Goal: Task Accomplishment & Management: Manage account settings

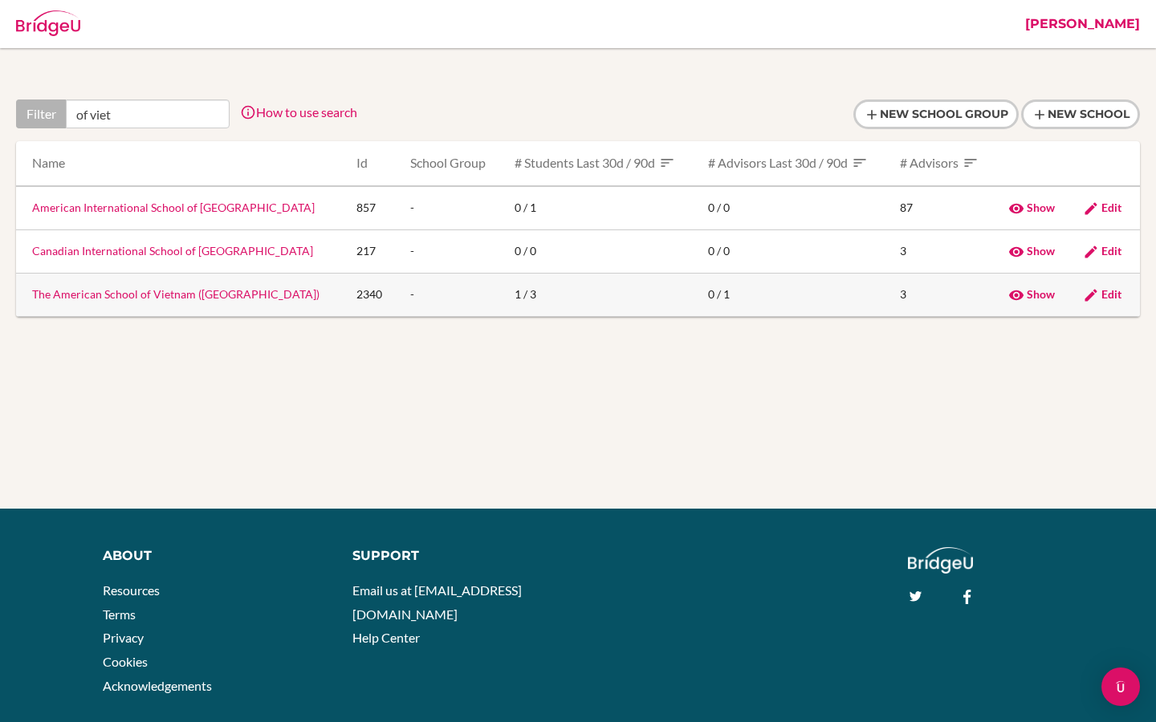
type input "of viet"
click at [89, 298] on link "The American School of Vietnam ([GEOGRAPHIC_DATA])" at bounding box center [175, 294] width 287 height 14
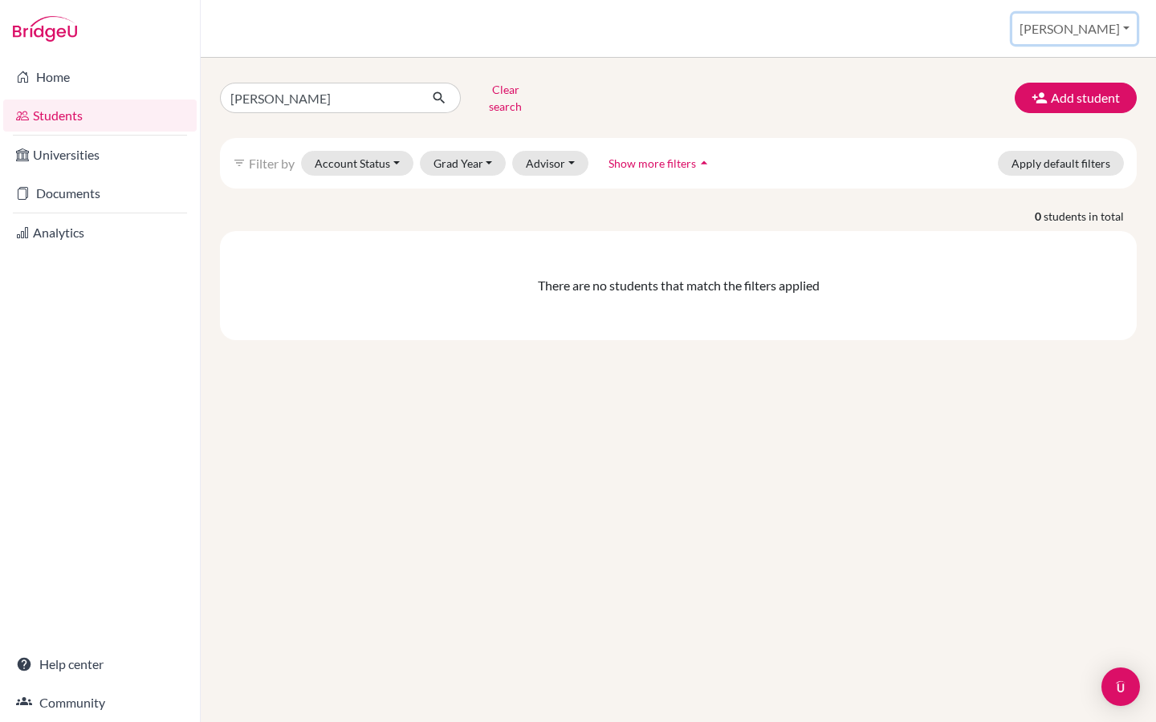
click at [1103, 37] on button "[PERSON_NAME]" at bounding box center [1074, 29] width 124 height 30
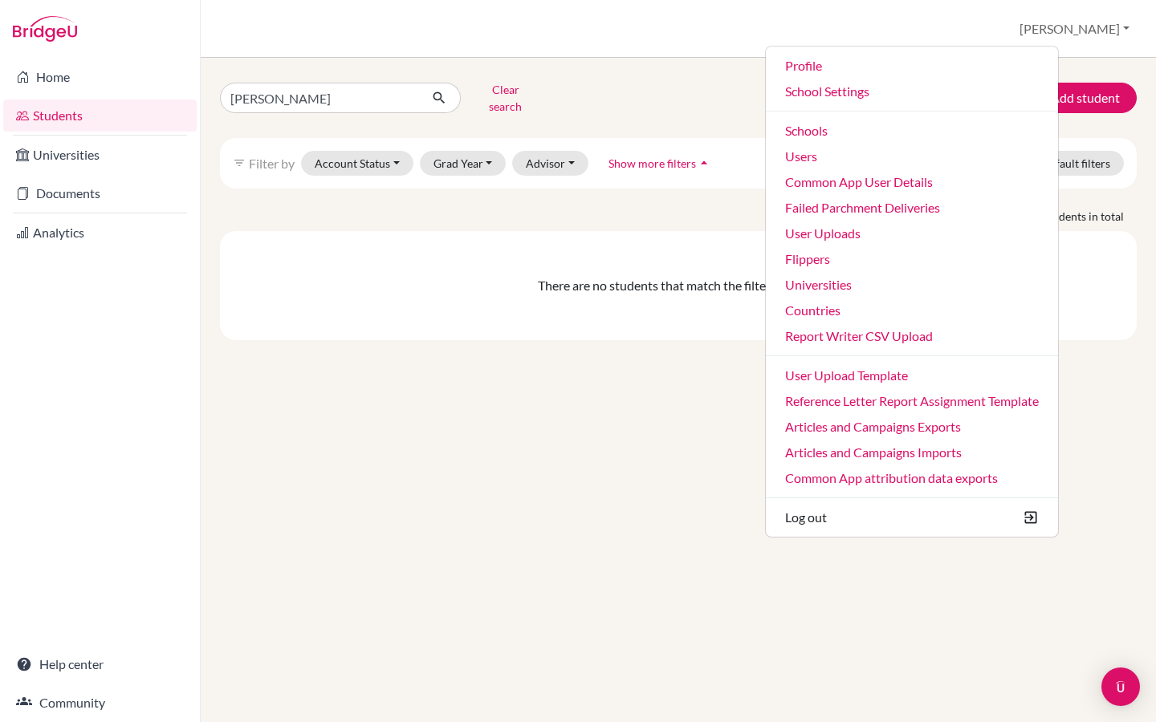
click at [603, 208] on p "0 students in total" at bounding box center [678, 216] width 940 height 17
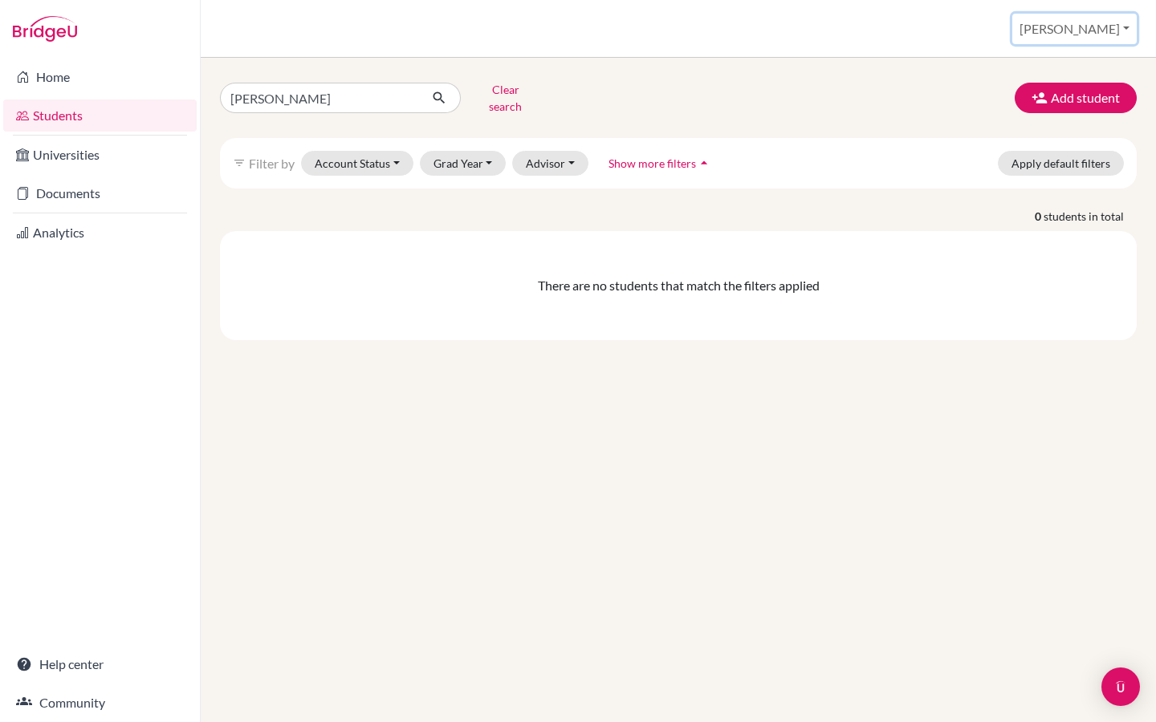
click at [1107, 23] on button "[PERSON_NAME]" at bounding box center [1074, 29] width 124 height 30
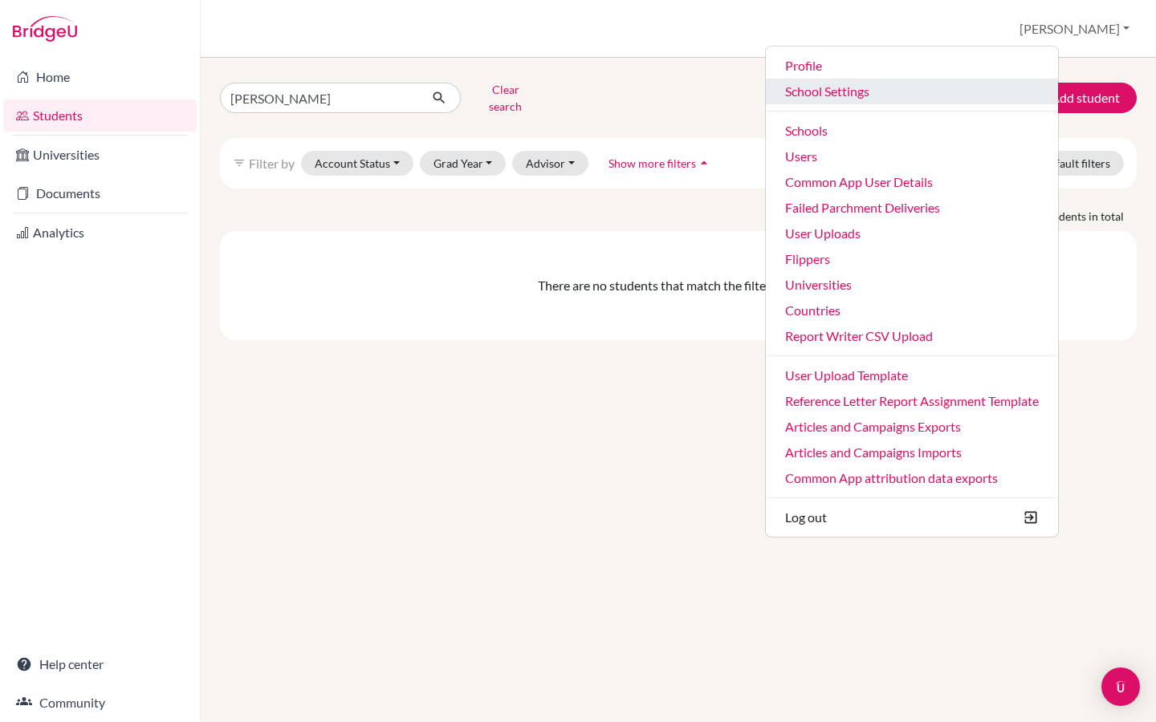
click at [901, 99] on link "School Settings" at bounding box center [912, 92] width 292 height 26
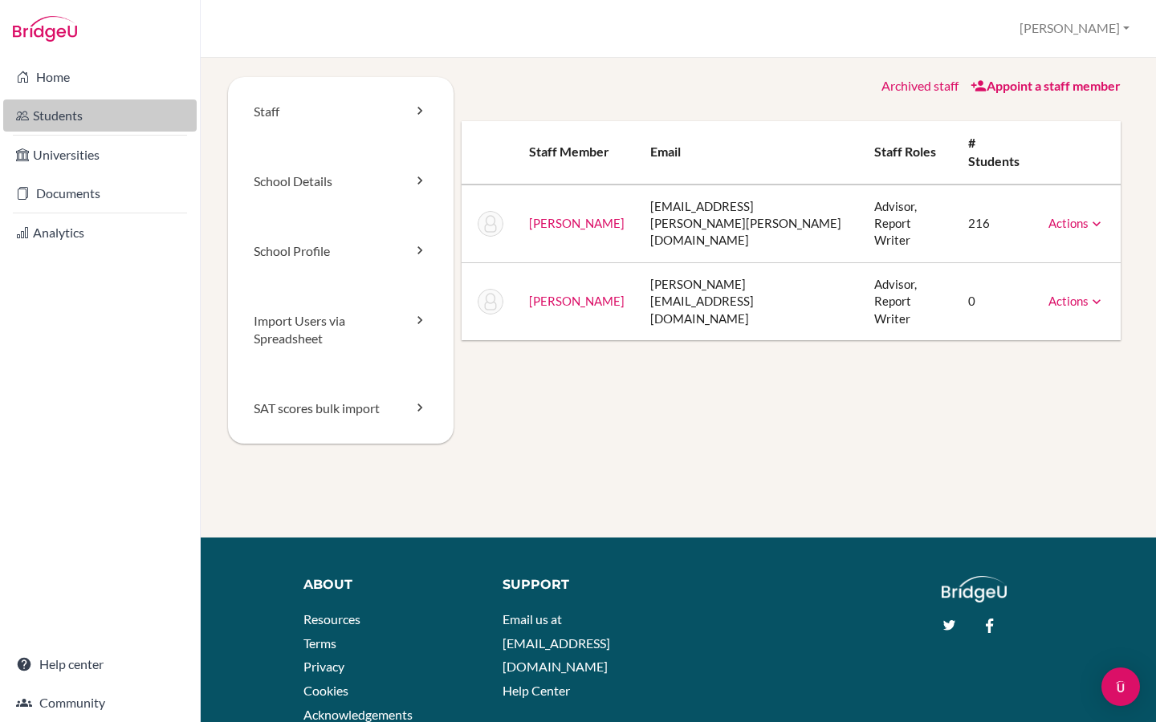
click at [88, 124] on link "Students" at bounding box center [99, 116] width 193 height 32
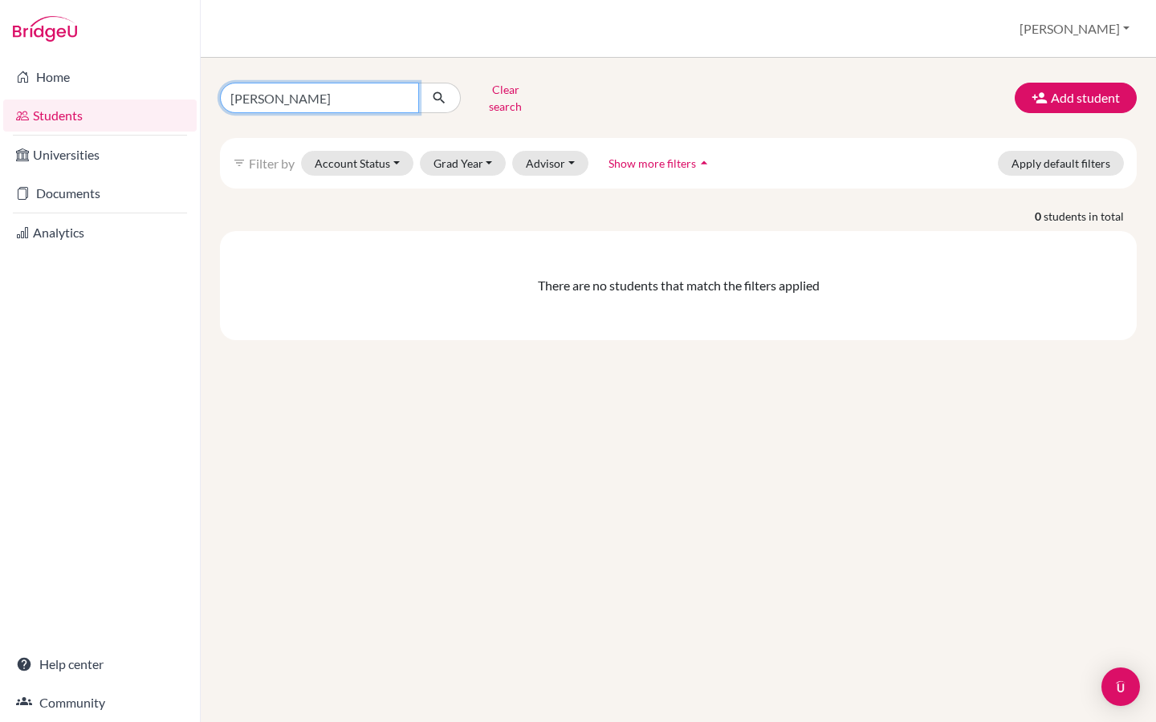
drag, startPoint x: 290, startPoint y: 92, endPoint x: 200, endPoint y: 91, distance: 90.7
click at [200, 91] on div "Home Students Universities Documents Analytics Help center Community Students o…" at bounding box center [578, 361] width 1156 height 722
paste input "[PERSON_NAME]"
type input "[PERSON_NAME]"
click at [439, 98] on icon "submit" at bounding box center [439, 98] width 16 height 16
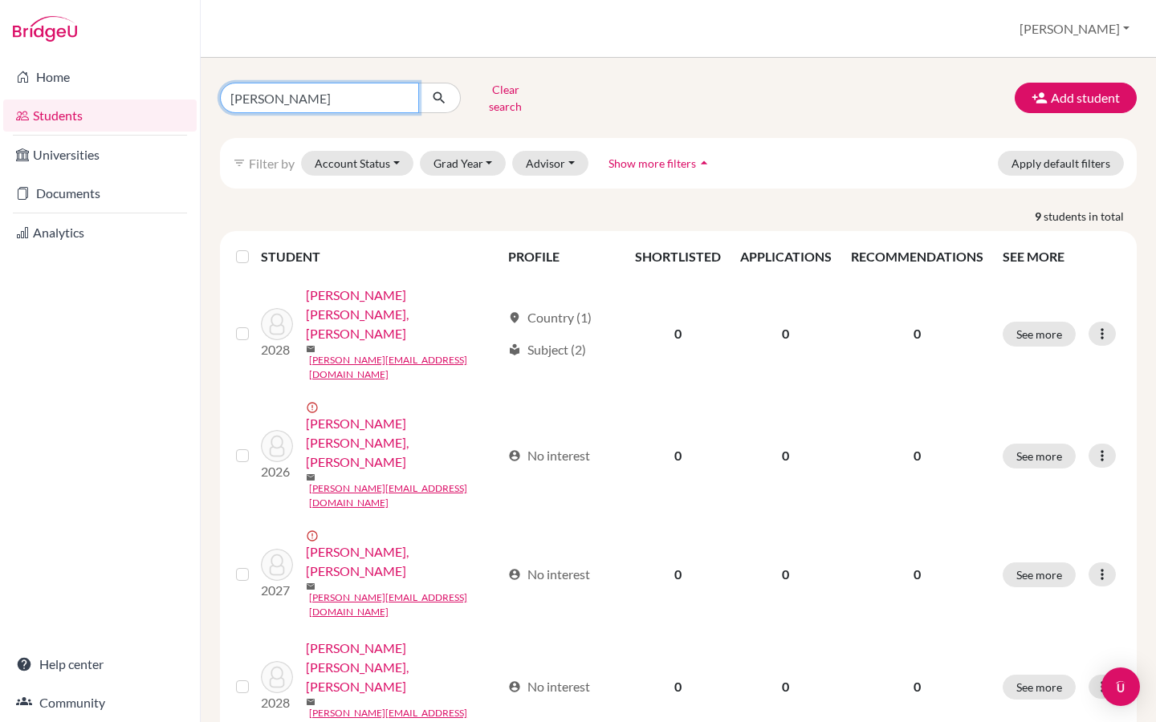
click at [344, 94] on input "[PERSON_NAME]" at bounding box center [319, 98] width 199 height 30
click at [335, 163] on button "Account Status" at bounding box center [357, 163] width 112 height 25
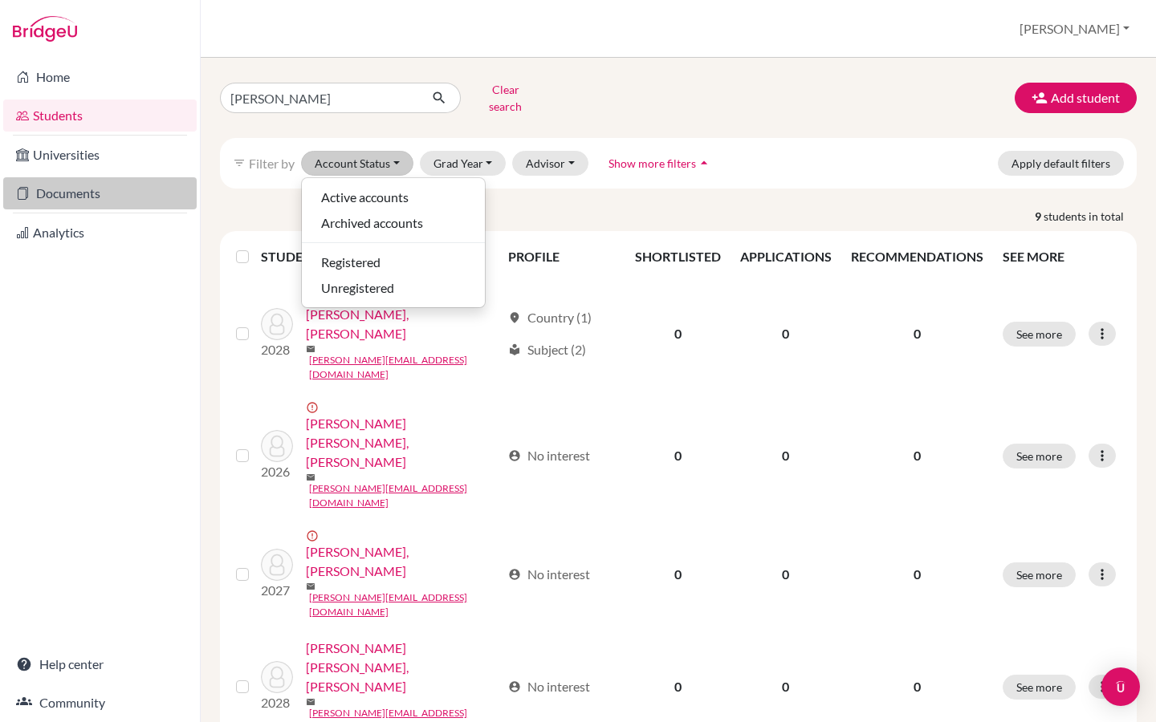
click at [136, 187] on link "Documents" at bounding box center [99, 193] width 193 height 32
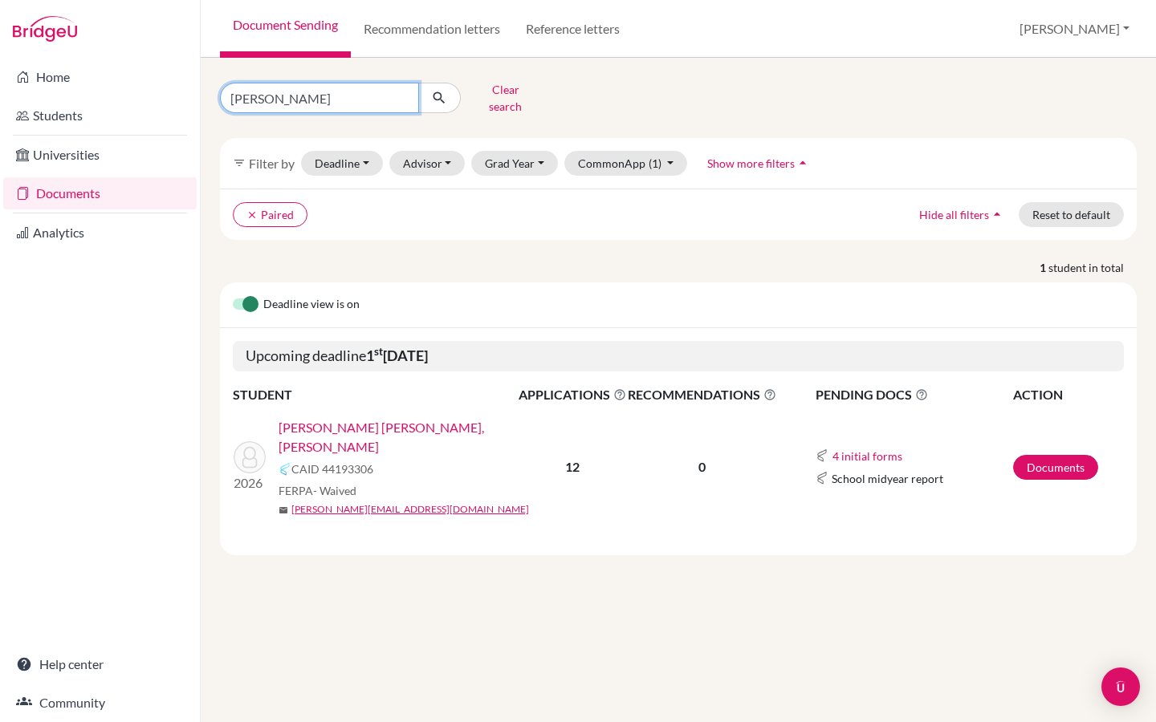
drag, startPoint x: 284, startPoint y: 100, endPoint x: 204, endPoint y: 96, distance: 80.3
click at [204, 96] on div "Anh Clear search filter_list Filter by Deadline - Select a date range Or double…" at bounding box center [678, 390] width 955 height 664
paste input "[PERSON_NAME]"
type input "Anh Nguyen"
click at [441, 95] on icon "submit" at bounding box center [439, 98] width 16 height 16
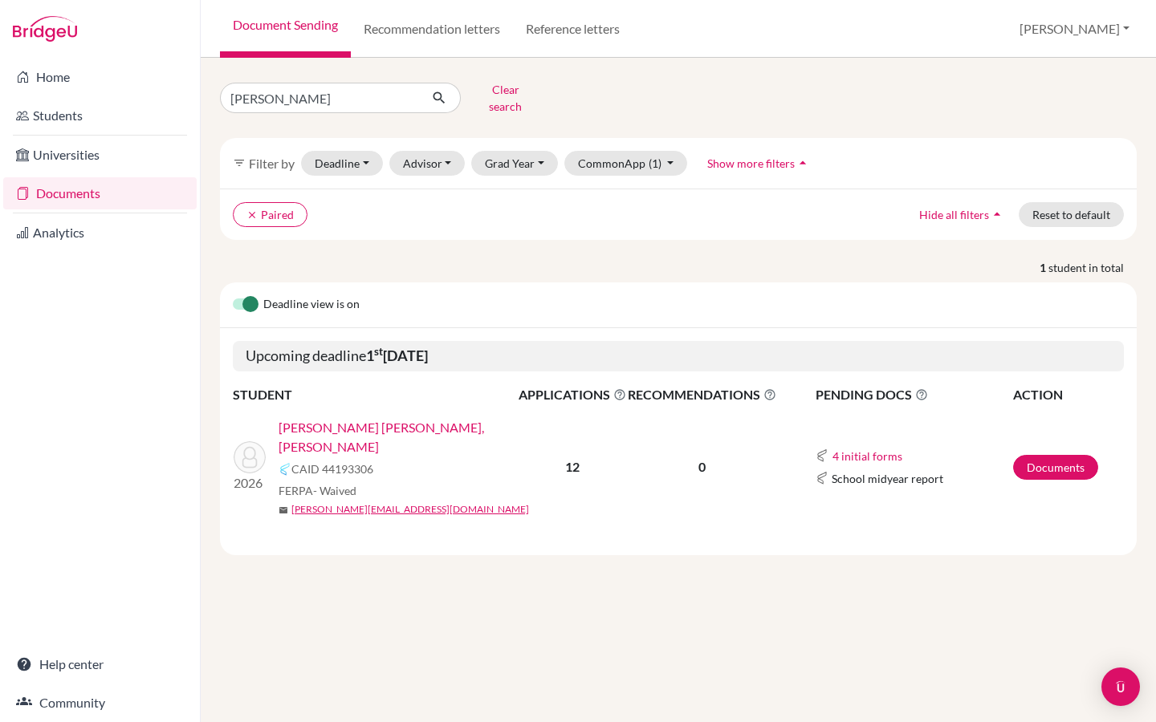
click at [382, 418] on link "Phuong Ha Anh, Nguyen" at bounding box center [403, 437] width 250 height 39
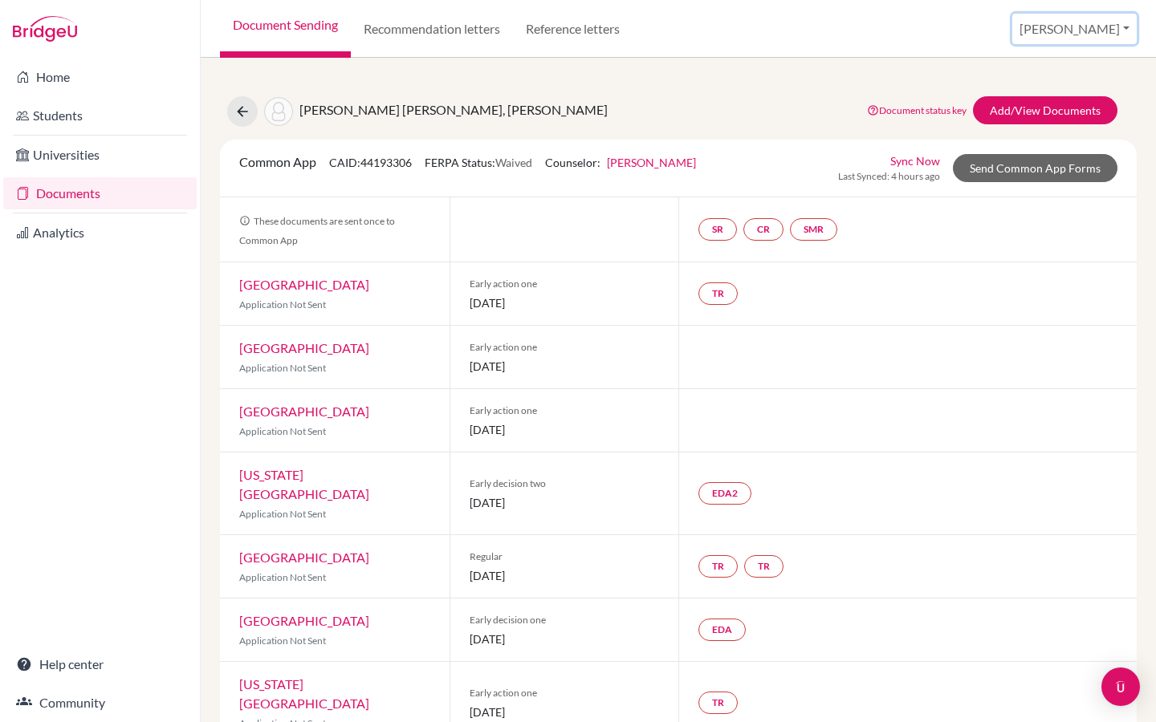
click at [1105, 35] on button "[PERSON_NAME]" at bounding box center [1074, 29] width 124 height 30
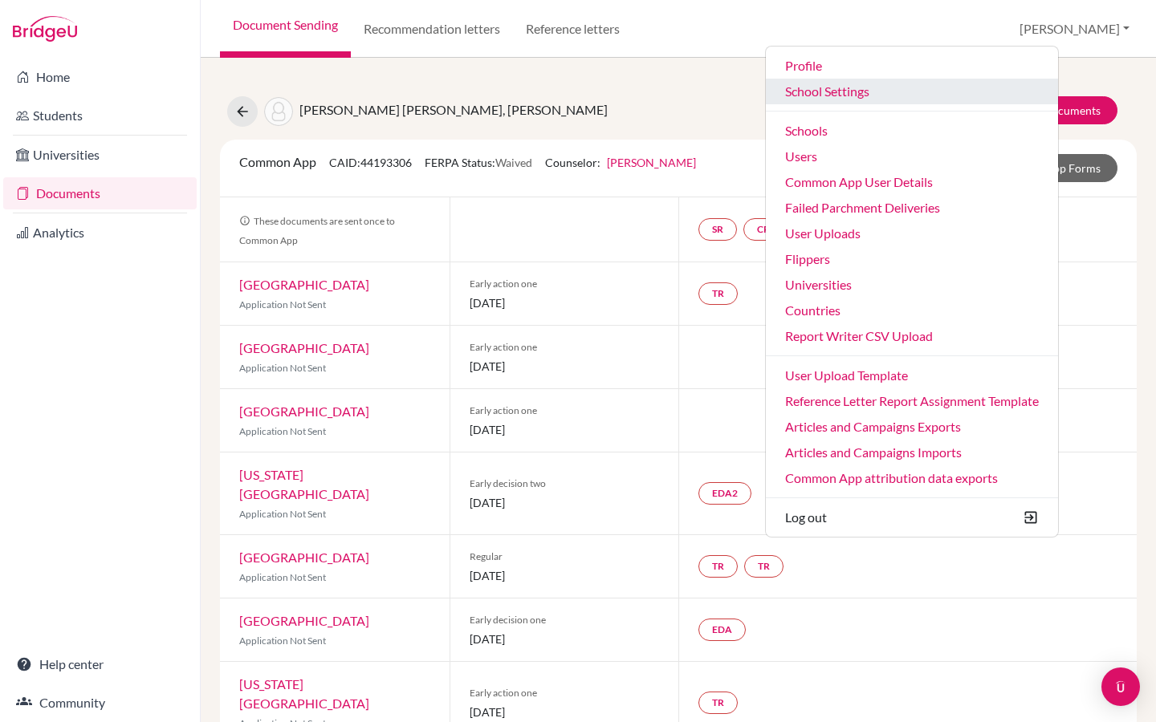
click at [932, 94] on link "School Settings" at bounding box center [912, 92] width 292 height 26
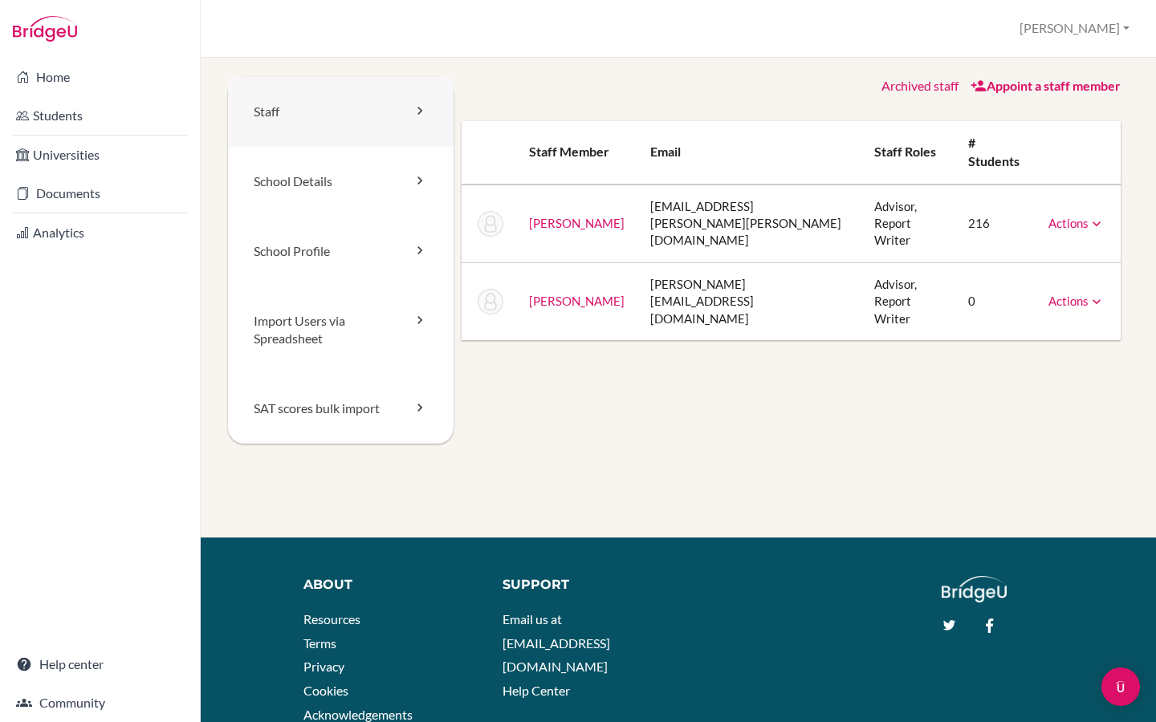
click at [367, 124] on link "Staff" at bounding box center [340, 112] width 225 height 70
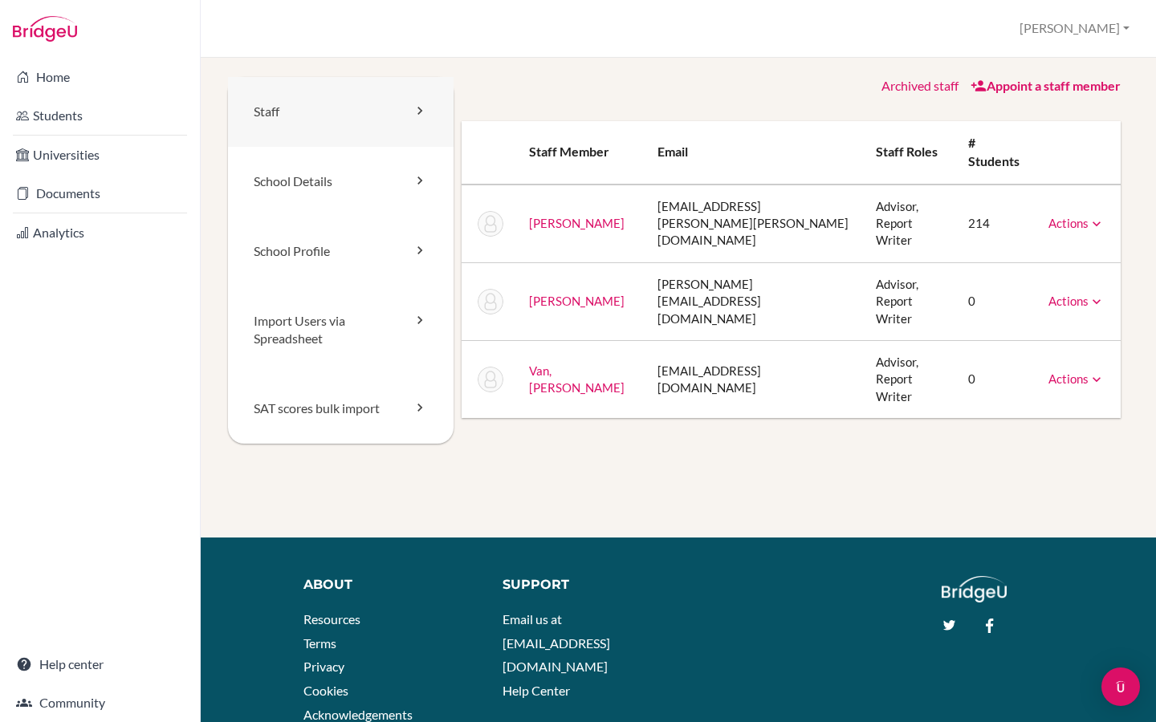
click at [367, 124] on link "Staff" at bounding box center [340, 112] width 225 height 70
drag, startPoint x: 566, startPoint y: 348, endPoint x: 526, endPoint y: 329, distance: 44.5
click at [526, 341] on td "Van, [PERSON_NAME]" at bounding box center [580, 380] width 129 height 78
copy link "Van, Thien Duy"
drag, startPoint x: 603, startPoint y: 277, endPoint x: 522, endPoint y: 277, distance: 81.0
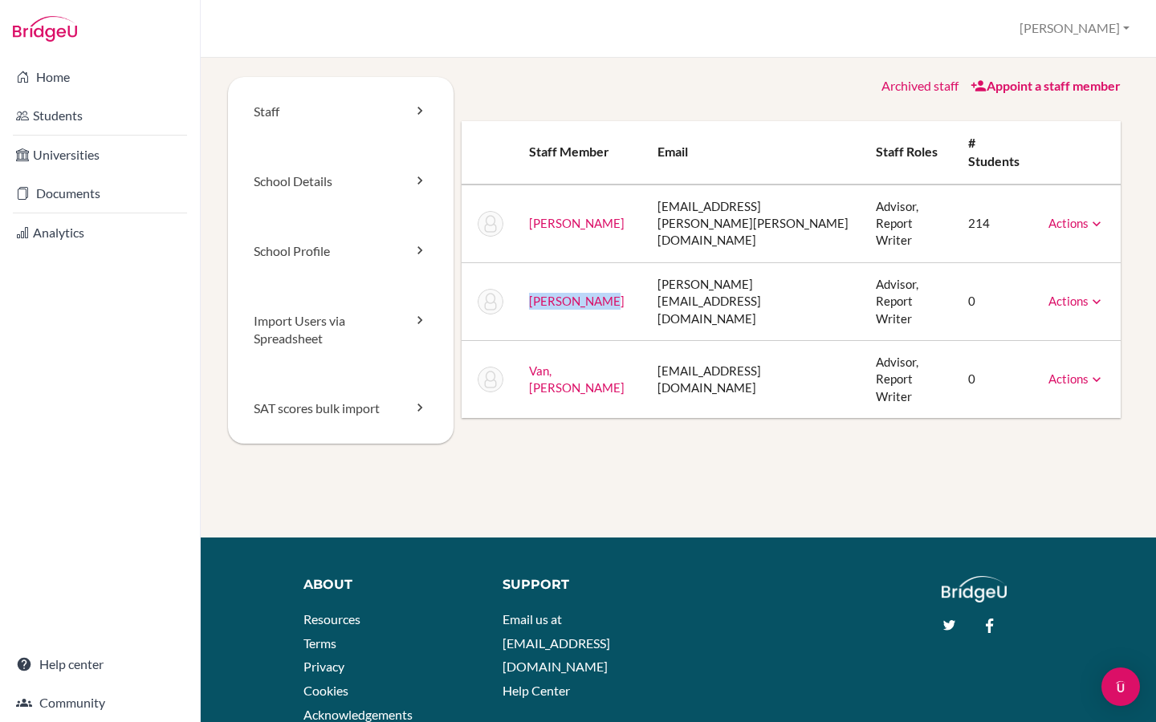
click at [522, 277] on td "Truong, Vinh" at bounding box center [580, 301] width 129 height 78
copy link "Truong, Vinh"
click at [303, 201] on link "School Details" at bounding box center [340, 182] width 225 height 70
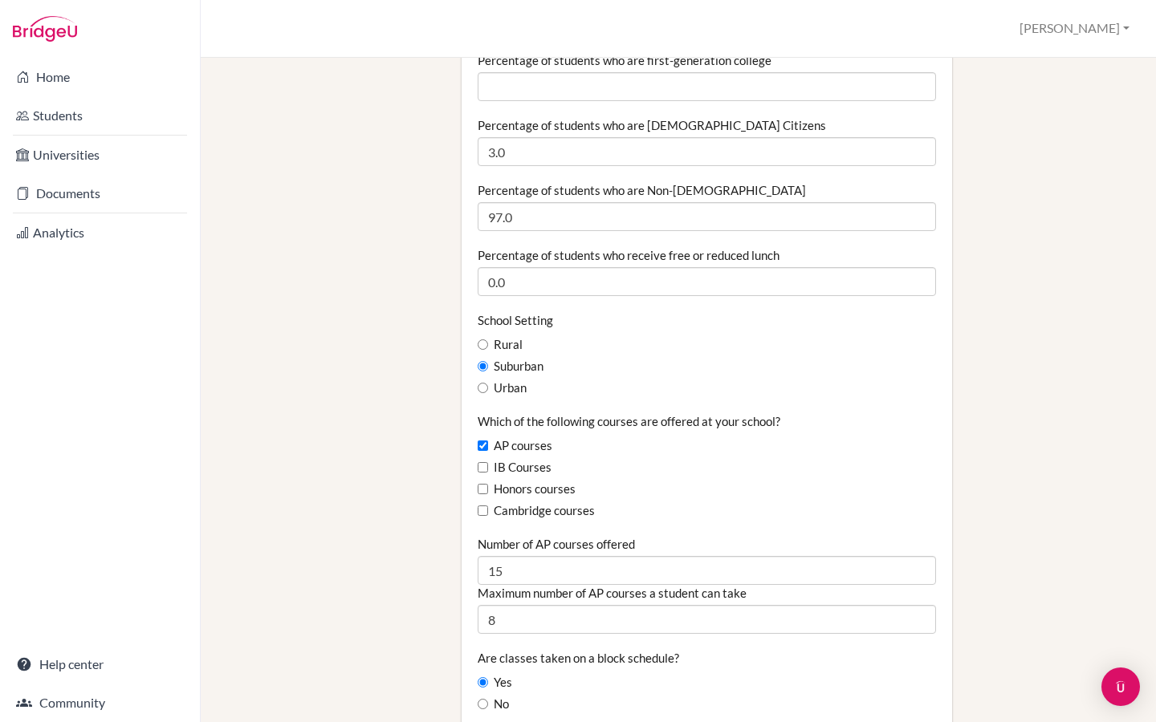
scroll to position [534, 0]
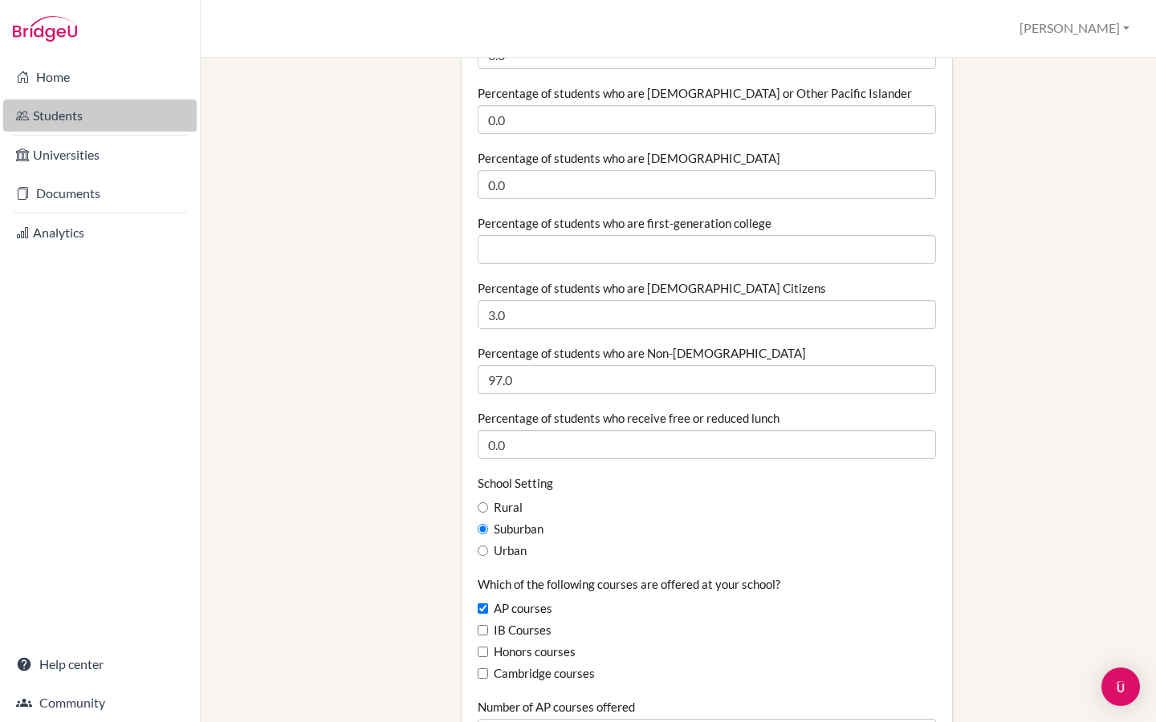
click at [108, 116] on link "Students" at bounding box center [99, 116] width 193 height 32
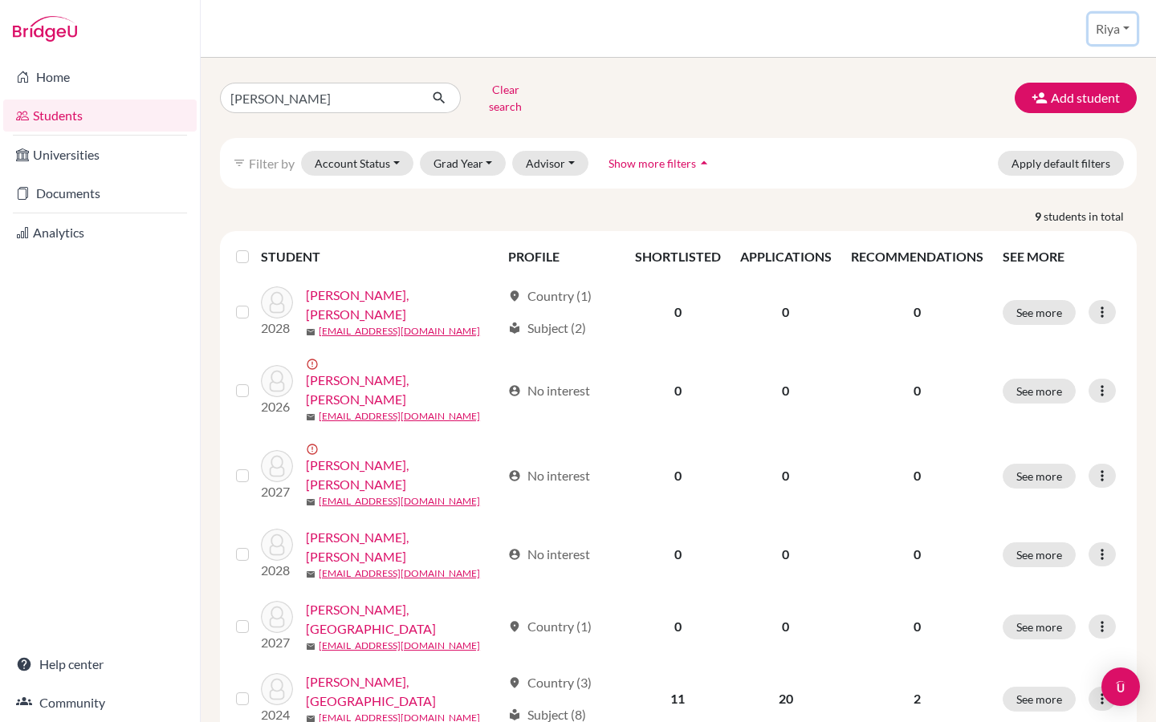
click at [1104, 32] on button "Riya" at bounding box center [1112, 29] width 48 height 30
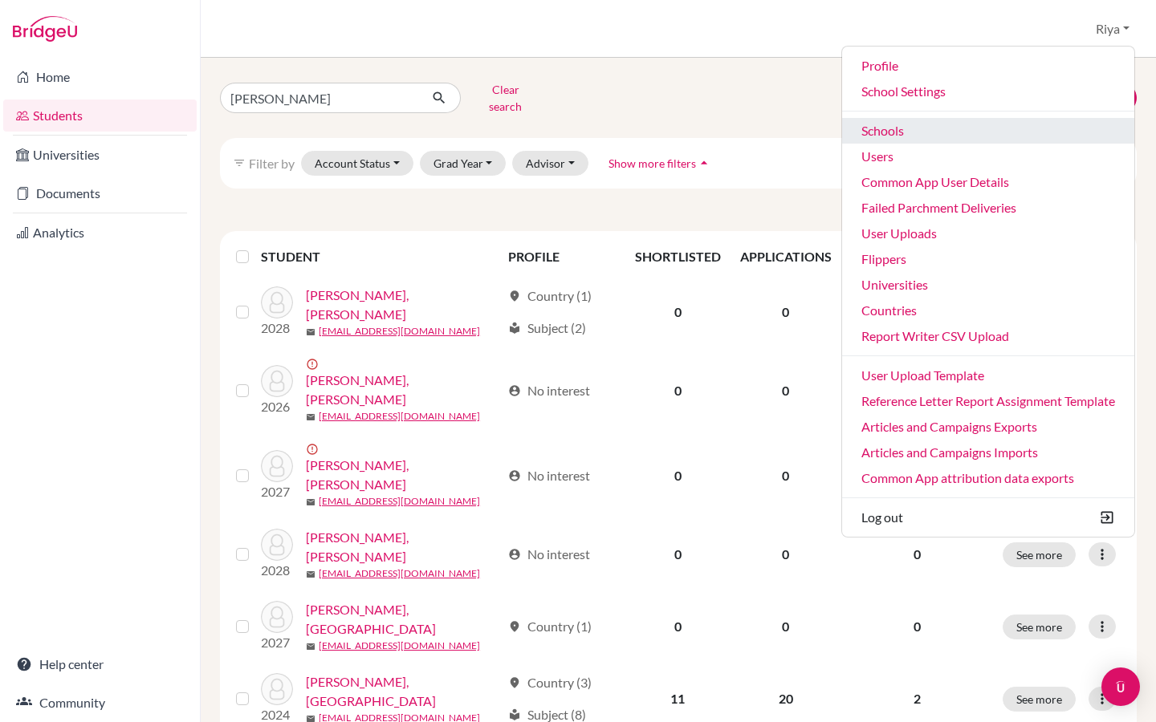
click at [925, 132] on link "Schools" at bounding box center [988, 131] width 292 height 26
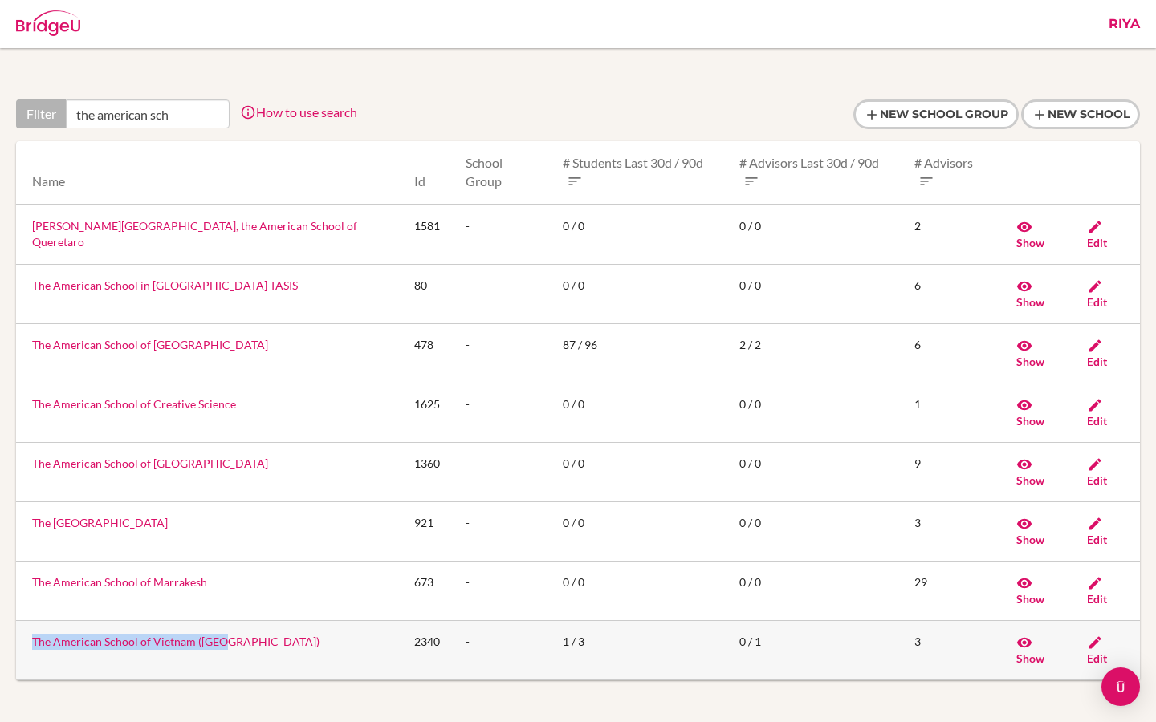
drag, startPoint x: 243, startPoint y: 516, endPoint x: 29, endPoint y: 520, distance: 214.3
click at [29, 620] on td "The American School of Vietnam (TAS)" at bounding box center [208, 649] width 385 height 59
copy link "The American School of Vietnam (TAS)"
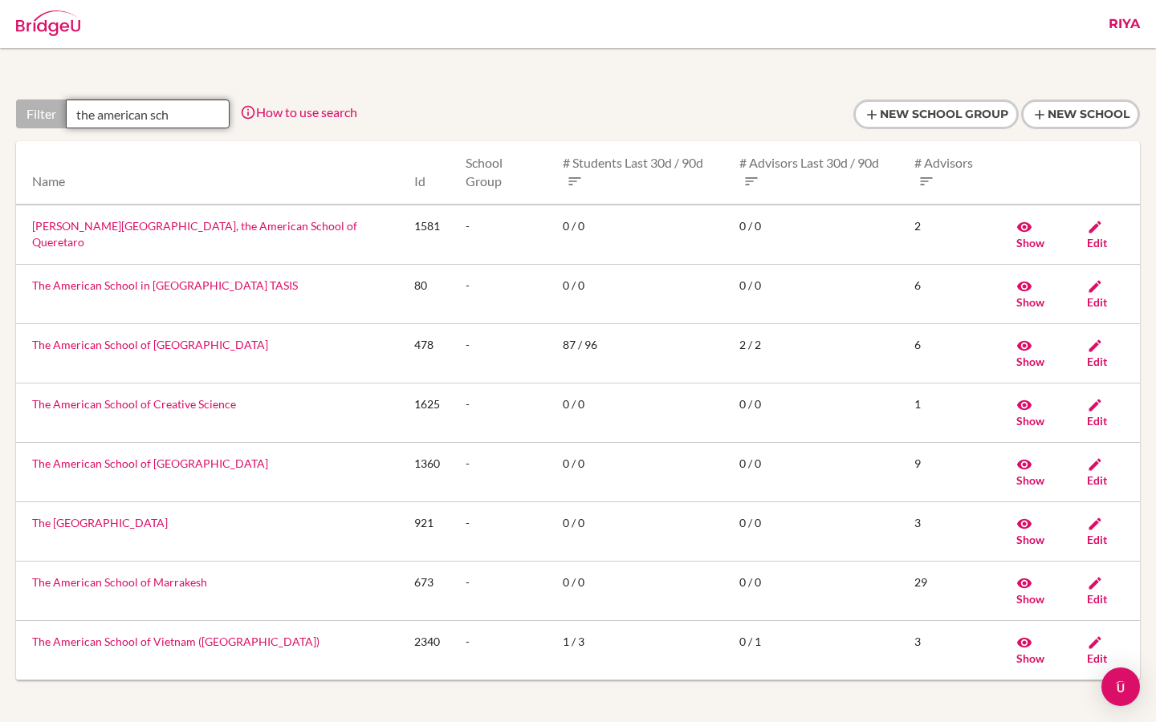
drag, startPoint x: 177, startPoint y: 116, endPoint x: 22, endPoint y: 114, distance: 154.1
click at [22, 114] on div "Filter the american sch" at bounding box center [122, 114] width 213 height 29
paste input "TH Education Group Vietnam"
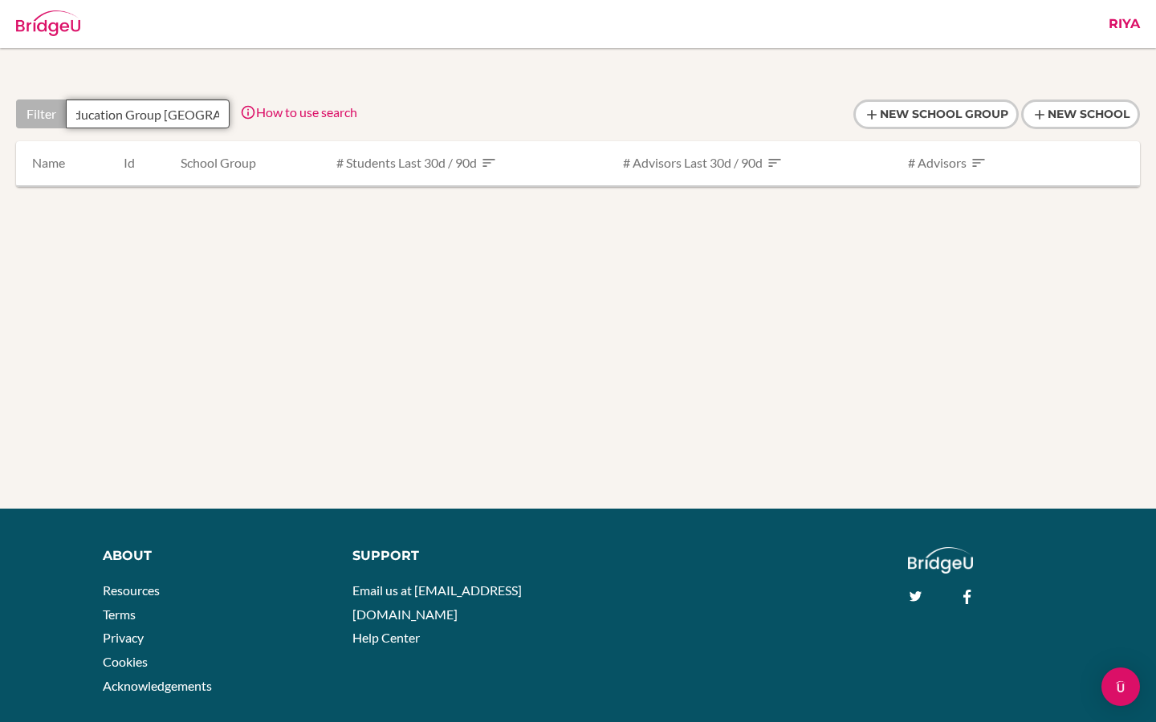
type input "TH Education Group Vietnam"
click at [1122, 30] on link "Riya" at bounding box center [1123, 24] width 47 height 48
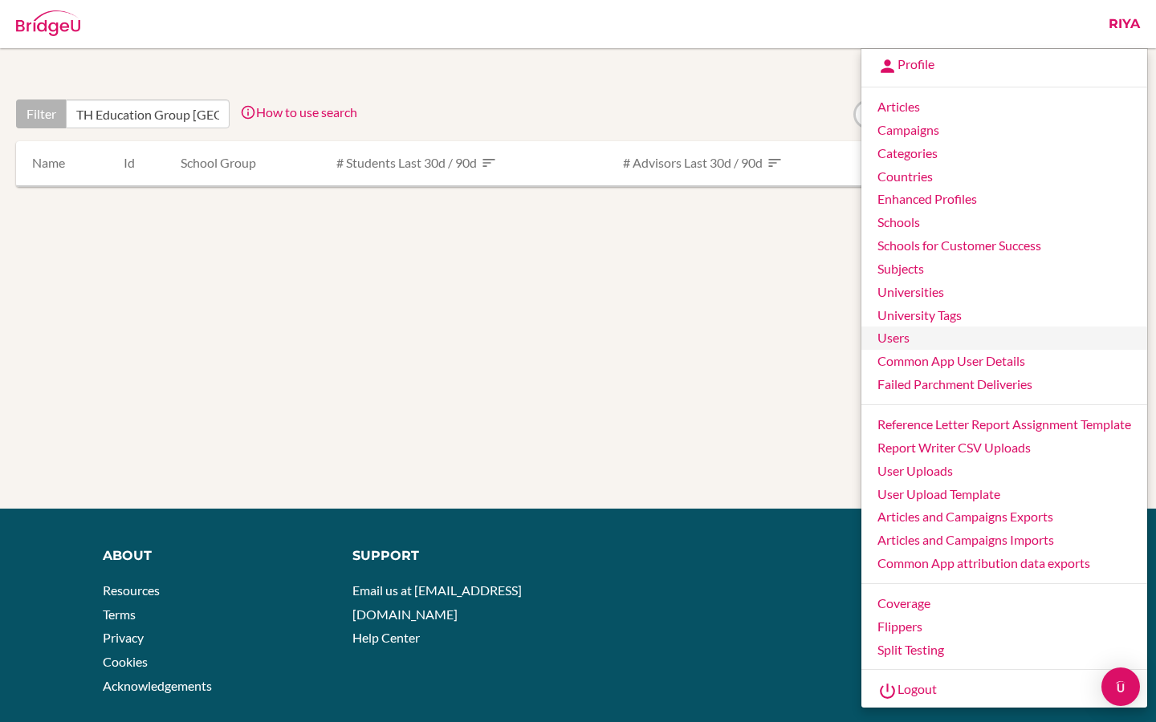
click at [895, 339] on link "Users" at bounding box center [1004, 338] width 286 height 23
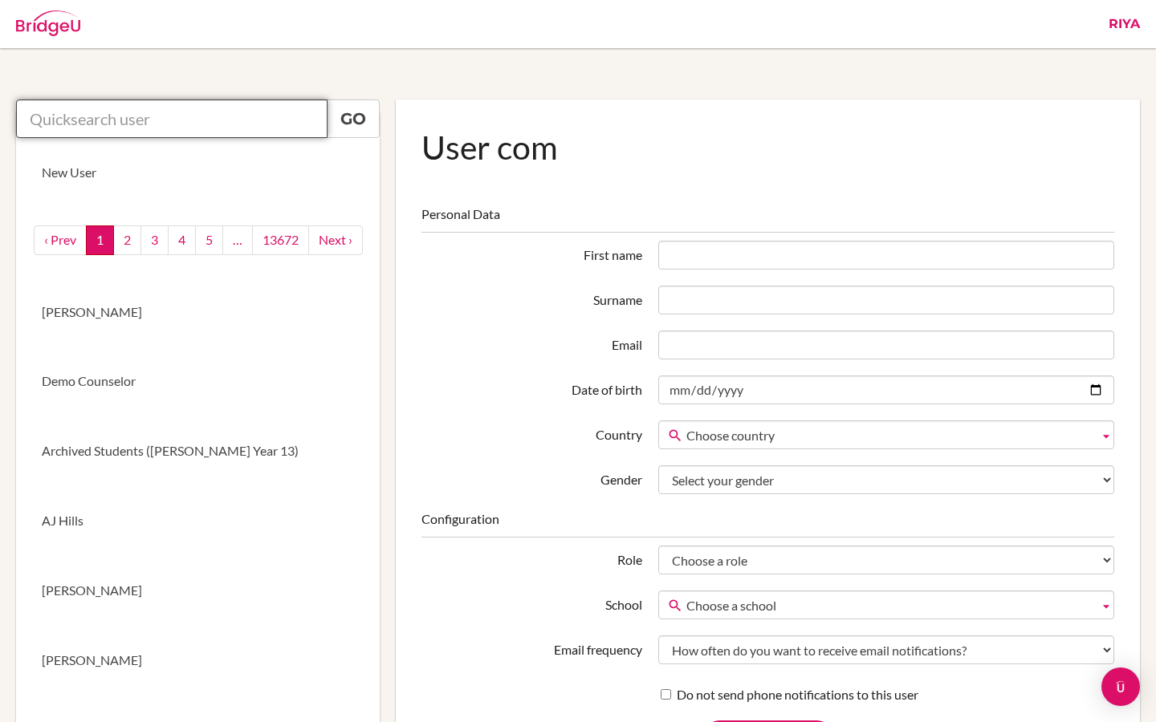
click at [219, 132] on input "text" at bounding box center [171, 119] width 311 height 39
paste input "[EMAIL_ADDRESS][DOMAIN_NAME]"
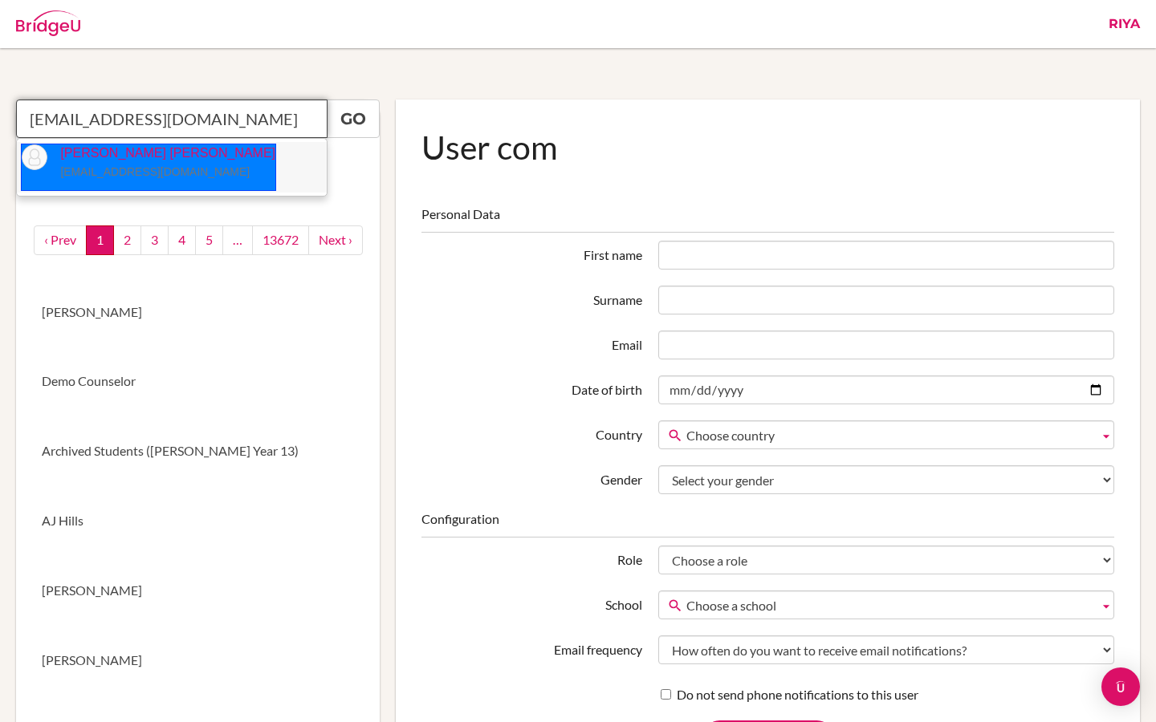
click at [156, 165] on p "Lin Lin Yap linlin.yap@acsinternational.edu.sg" at bounding box center [161, 162] width 228 height 37
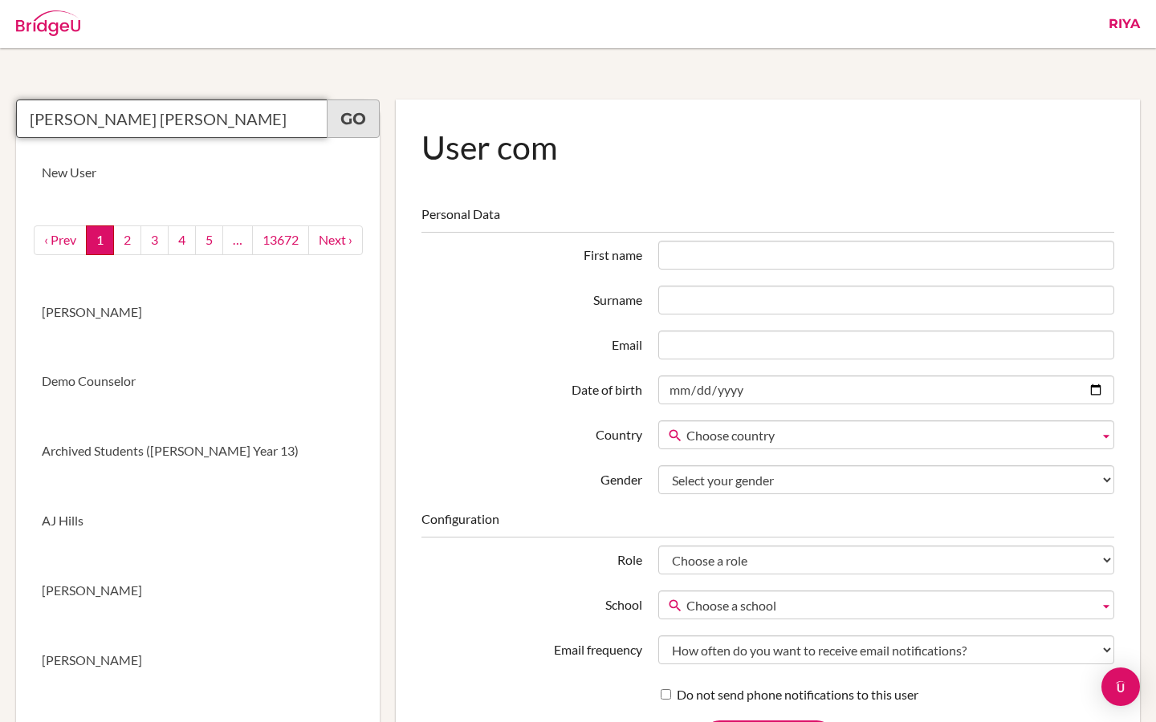
type input "Lin Lin Yap"
click at [360, 113] on link "Go" at bounding box center [353, 119] width 53 height 39
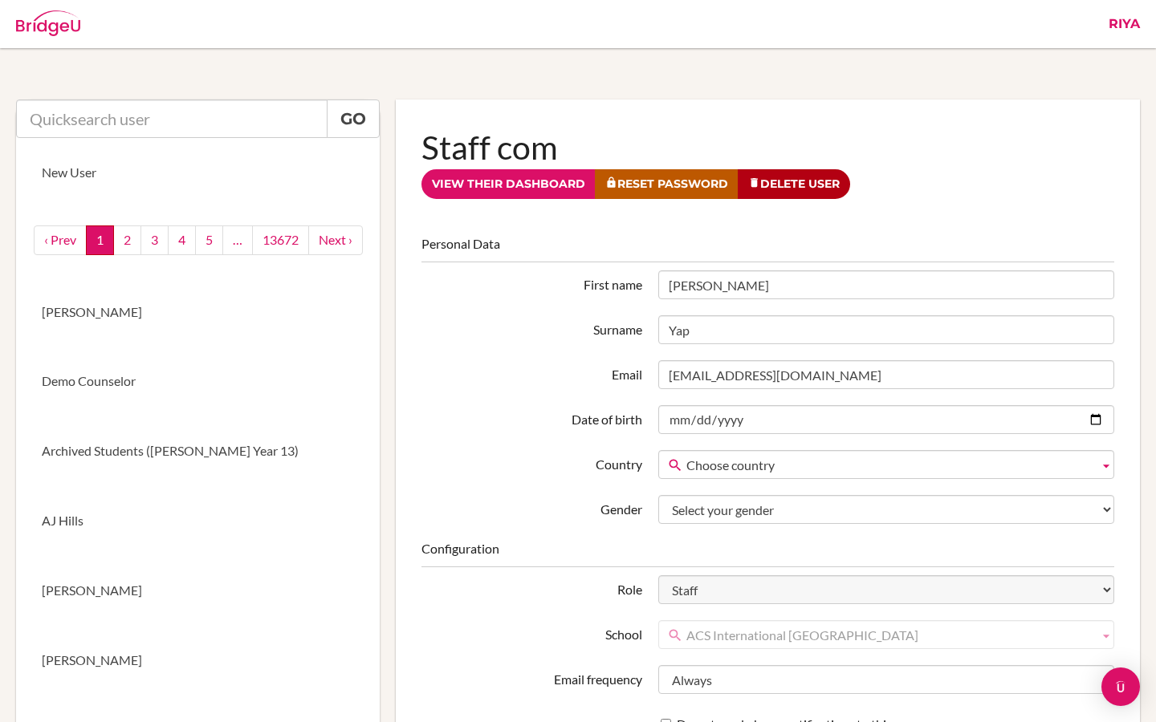
scroll to position [42, 0]
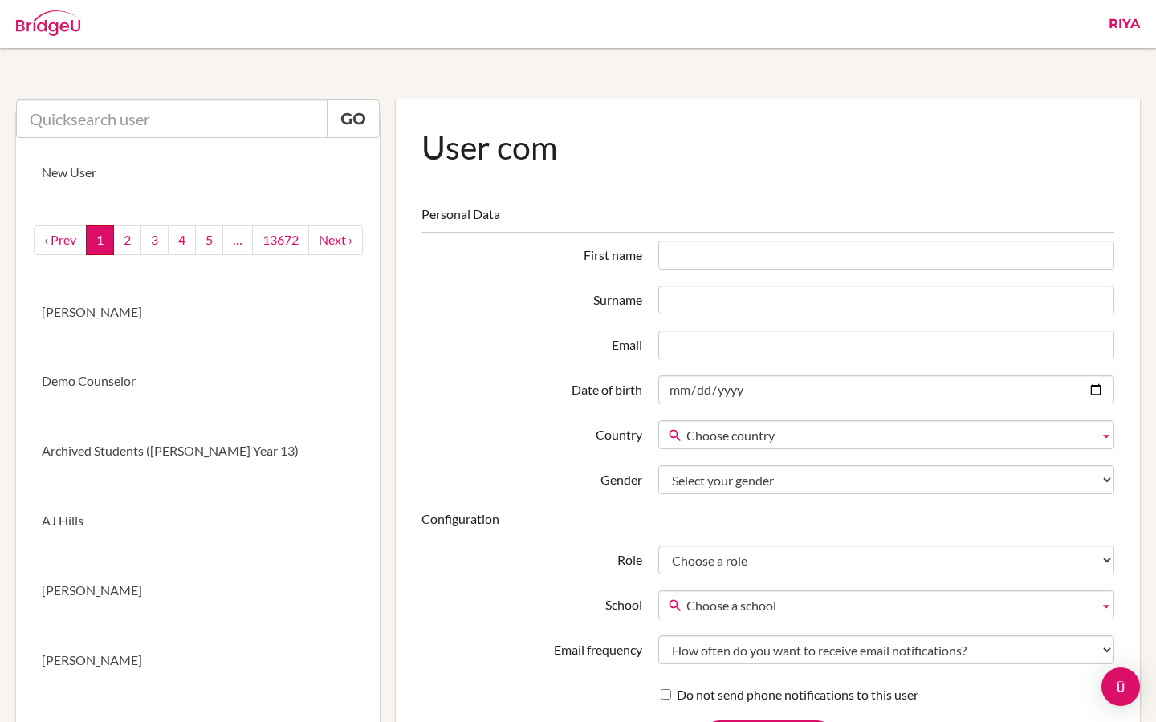
click at [1123, 29] on link "Riya" at bounding box center [1123, 24] width 47 height 48
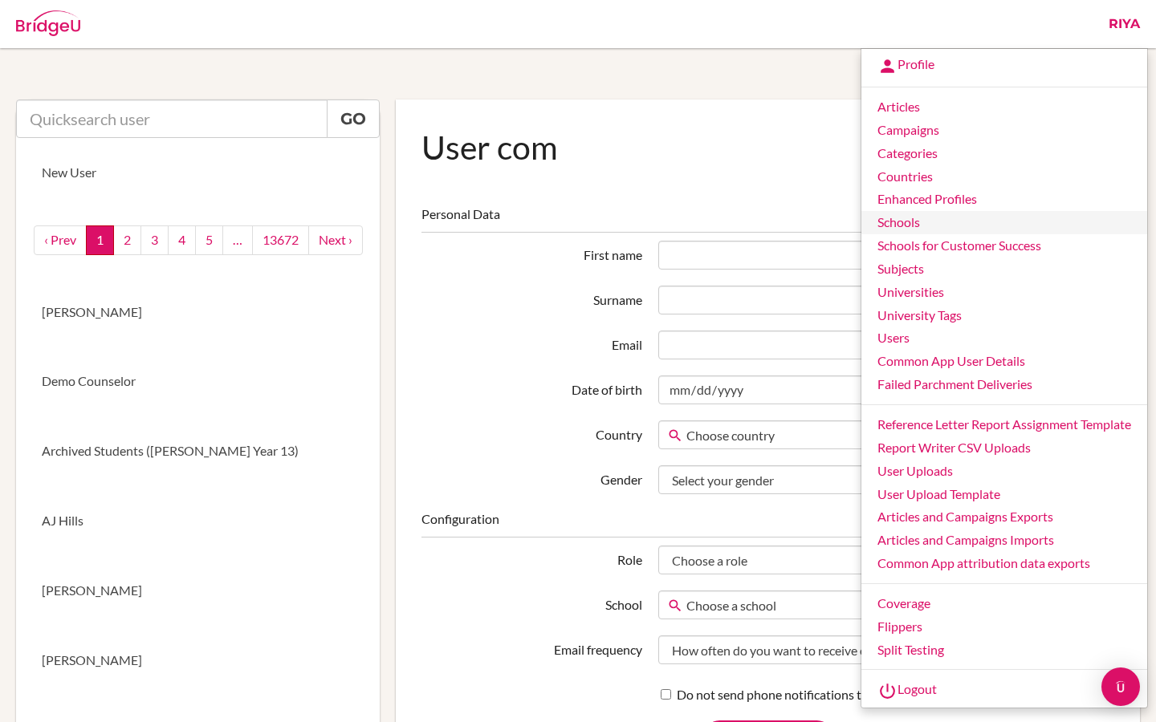
click at [908, 229] on link "Schools" at bounding box center [1004, 222] width 286 height 23
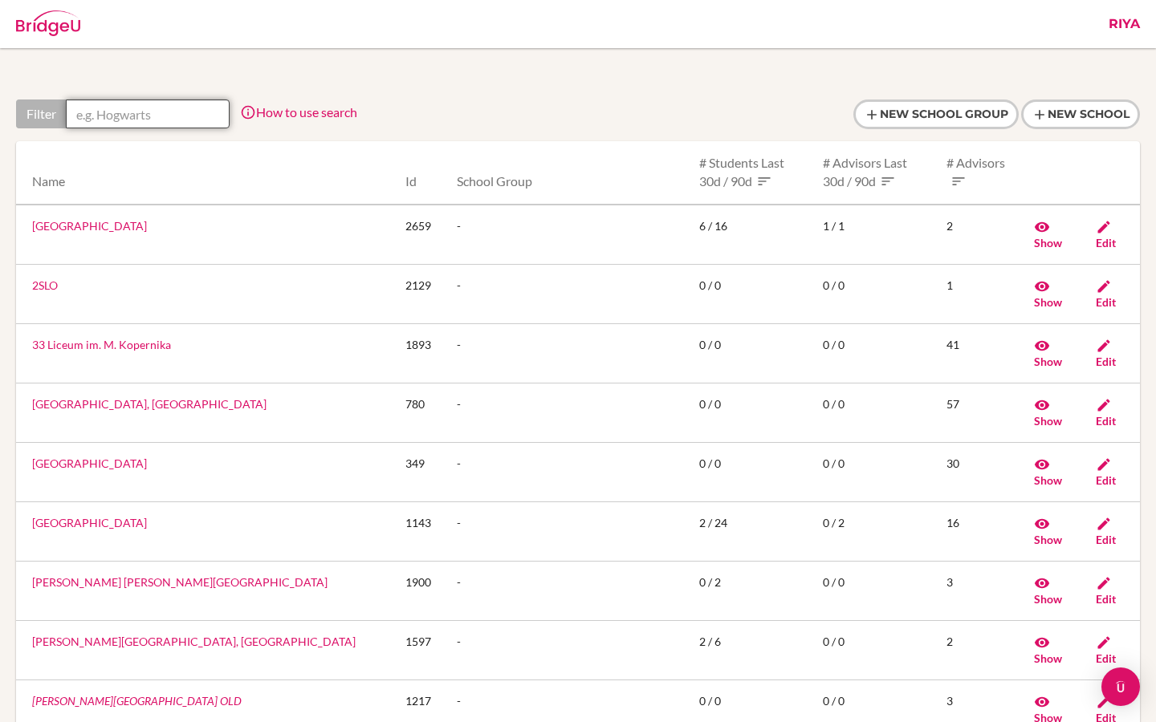
click at [133, 108] on input "text" at bounding box center [148, 114] width 164 height 29
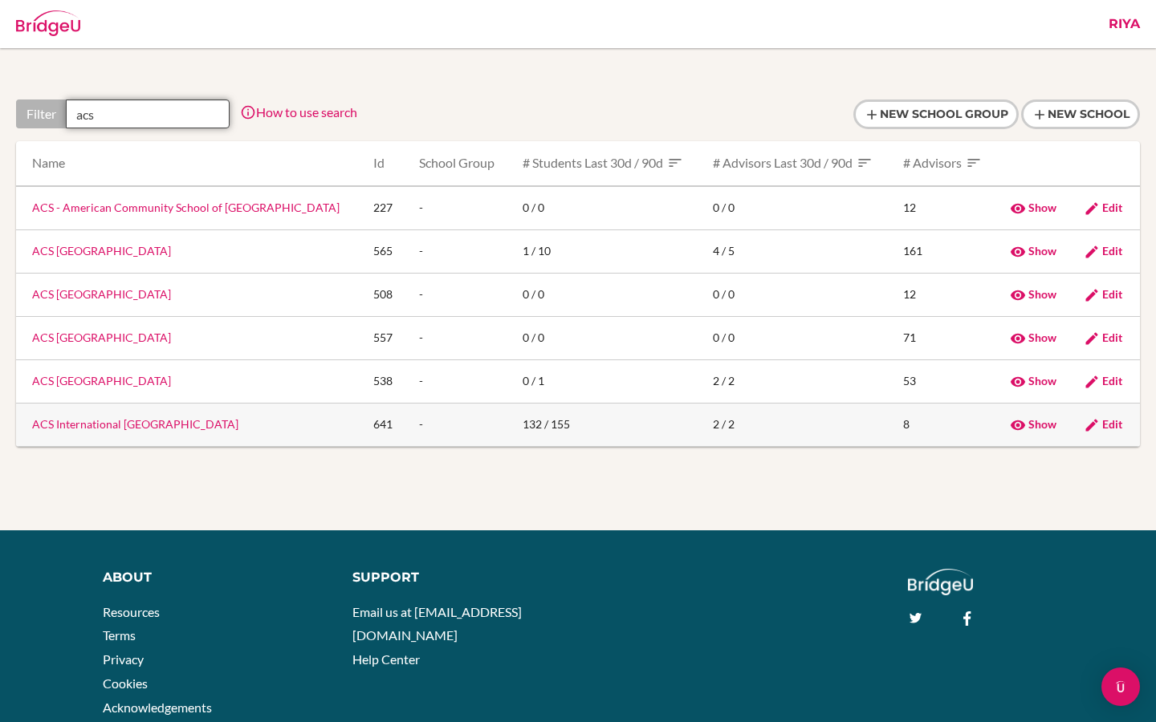
type input "acs"
click at [82, 430] on link "ACS International [GEOGRAPHIC_DATA]" at bounding box center [135, 424] width 206 height 14
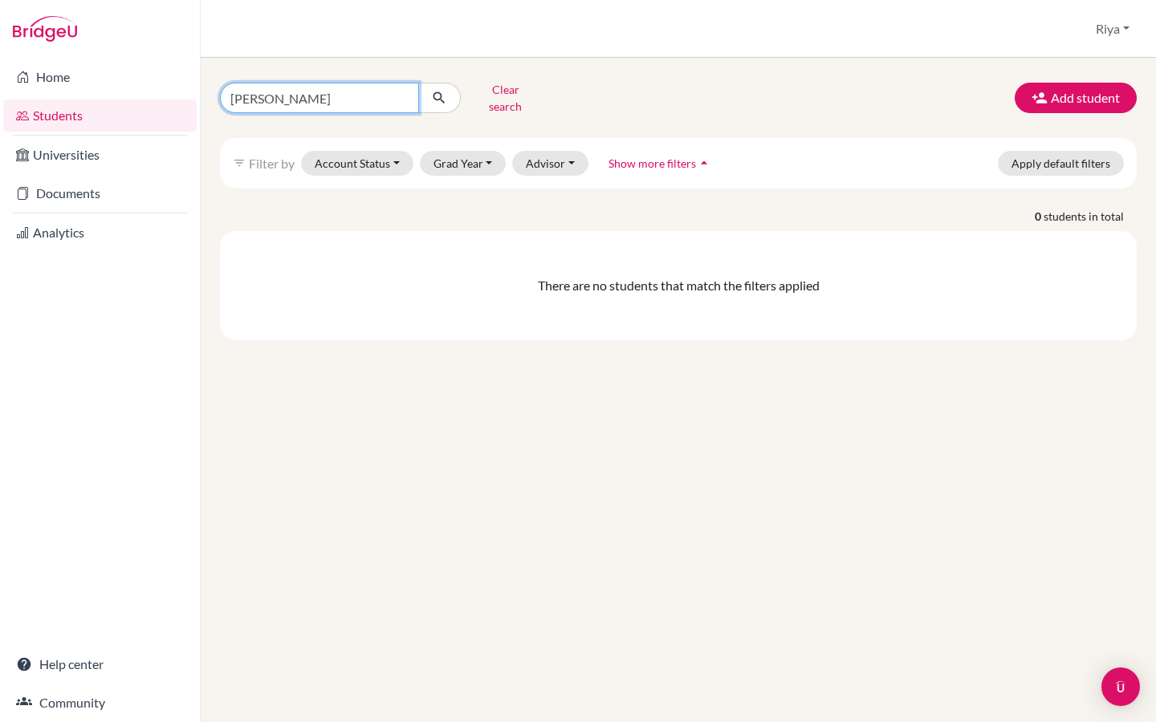
drag, startPoint x: 306, startPoint y: 98, endPoint x: 239, endPoint y: 98, distance: 66.6
click at [239, 98] on input "Anh Nguyen" at bounding box center [319, 98] width 199 height 30
type input "A"
type input "foo"
click button "submit" at bounding box center [439, 98] width 43 height 30
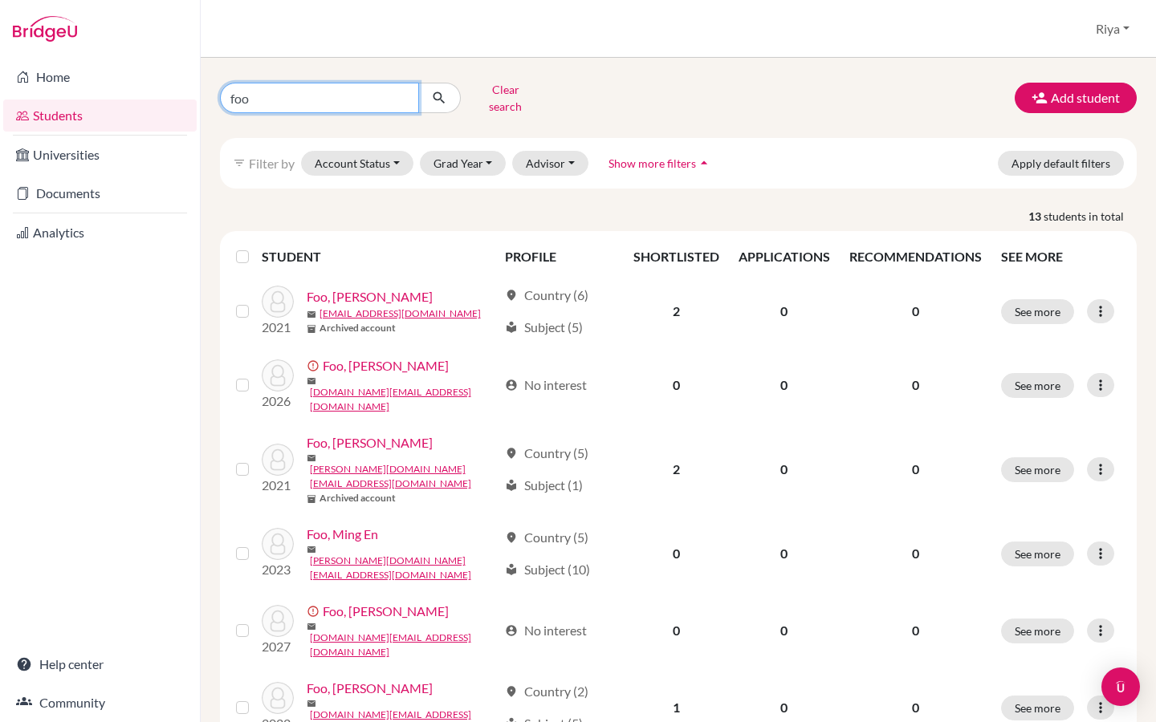
click at [289, 93] on input "foo" at bounding box center [319, 98] width 199 height 30
type input "foo yu"
click at [440, 95] on icon "submit" at bounding box center [439, 98] width 16 height 16
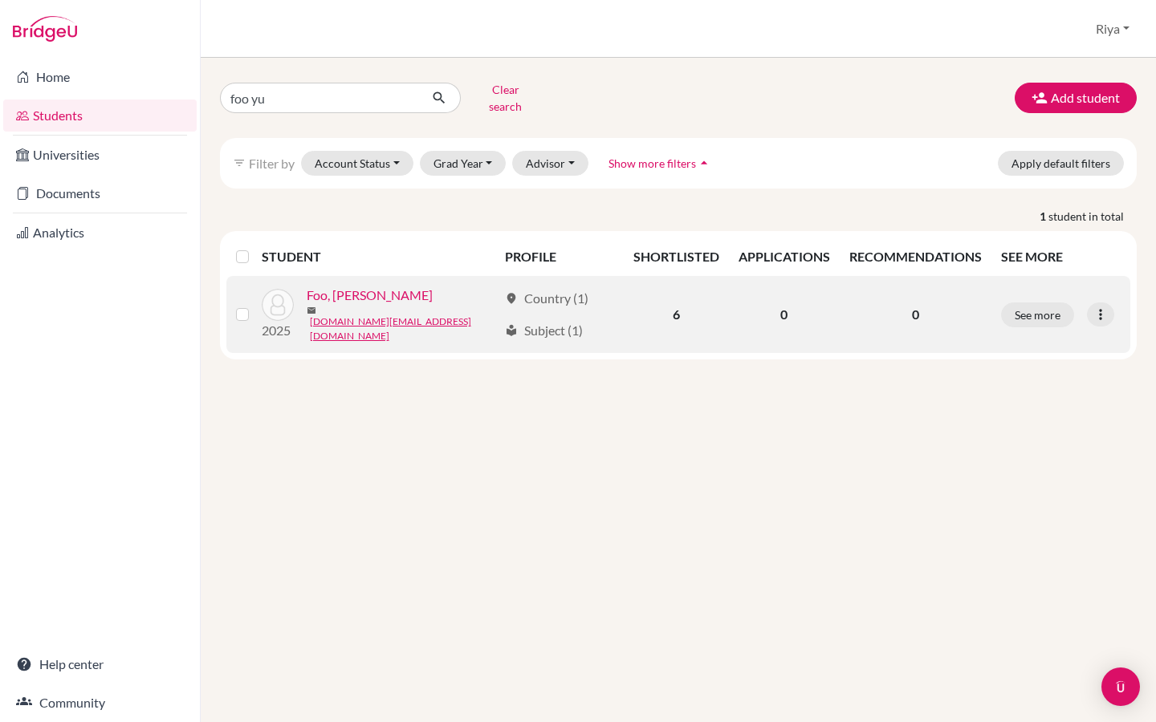
click at [376, 293] on link "Foo, Yu Xi Kenzie" at bounding box center [370, 295] width 126 height 19
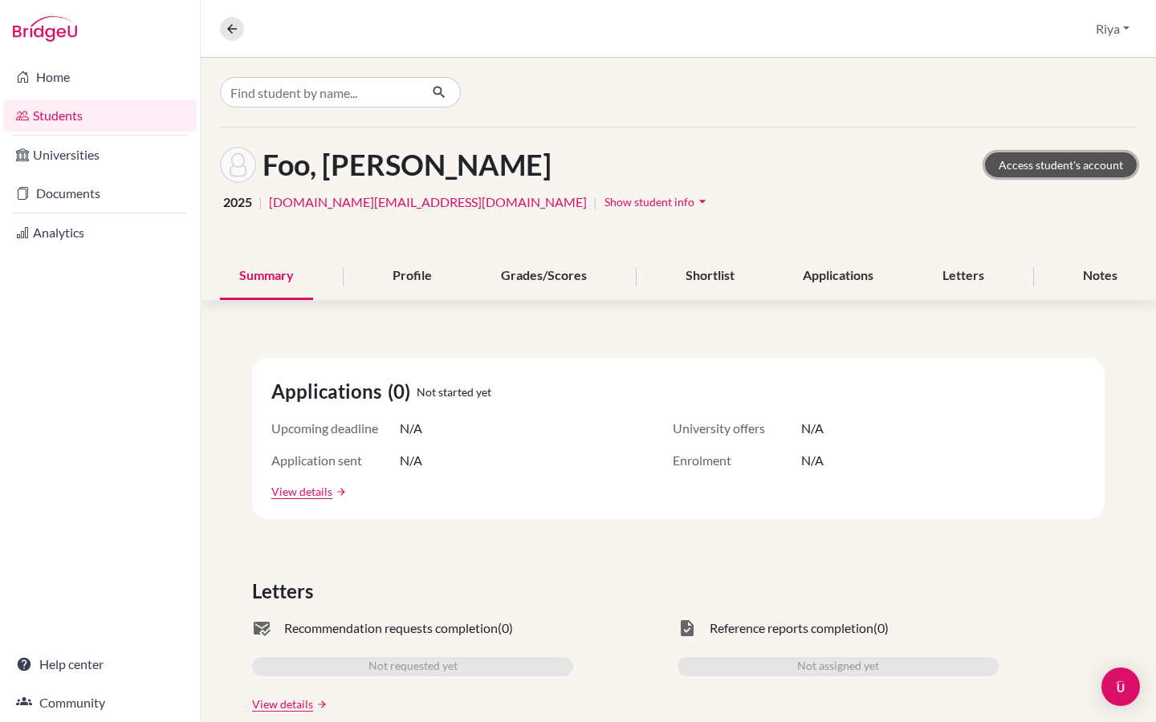
click at [1033, 165] on link "Access student's account" at bounding box center [1061, 164] width 152 height 25
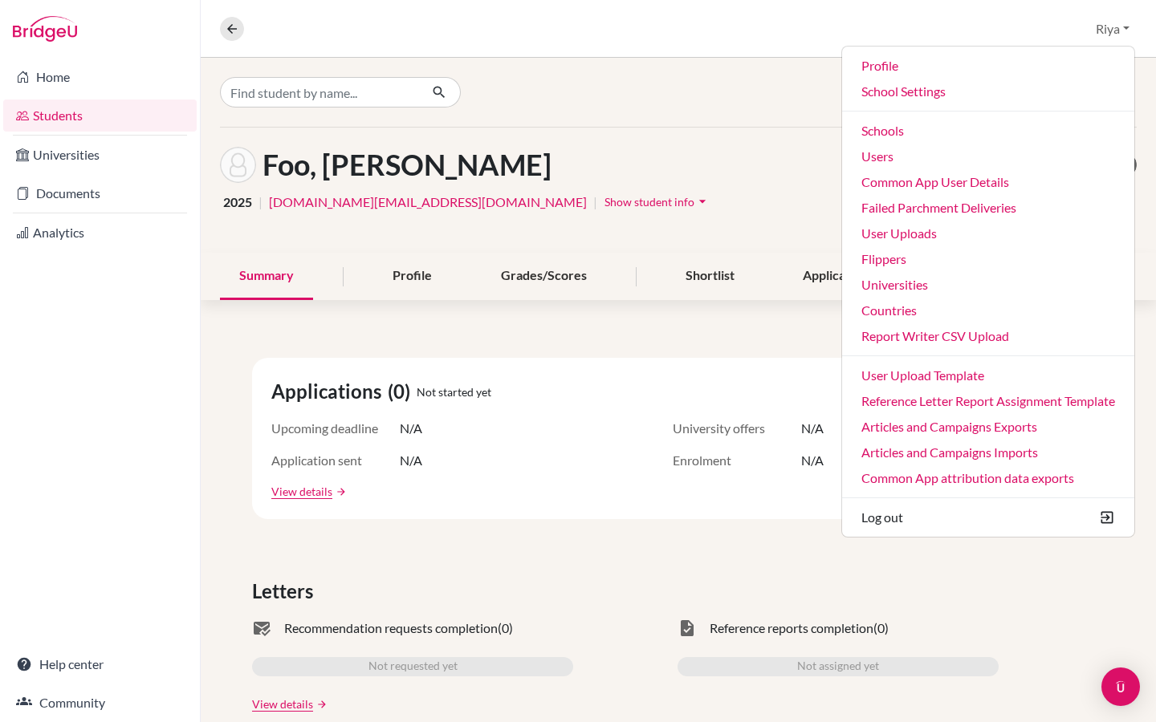
click at [651, 167] on div "Foo, [PERSON_NAME] Access student's account" at bounding box center [678, 165] width 916 height 36
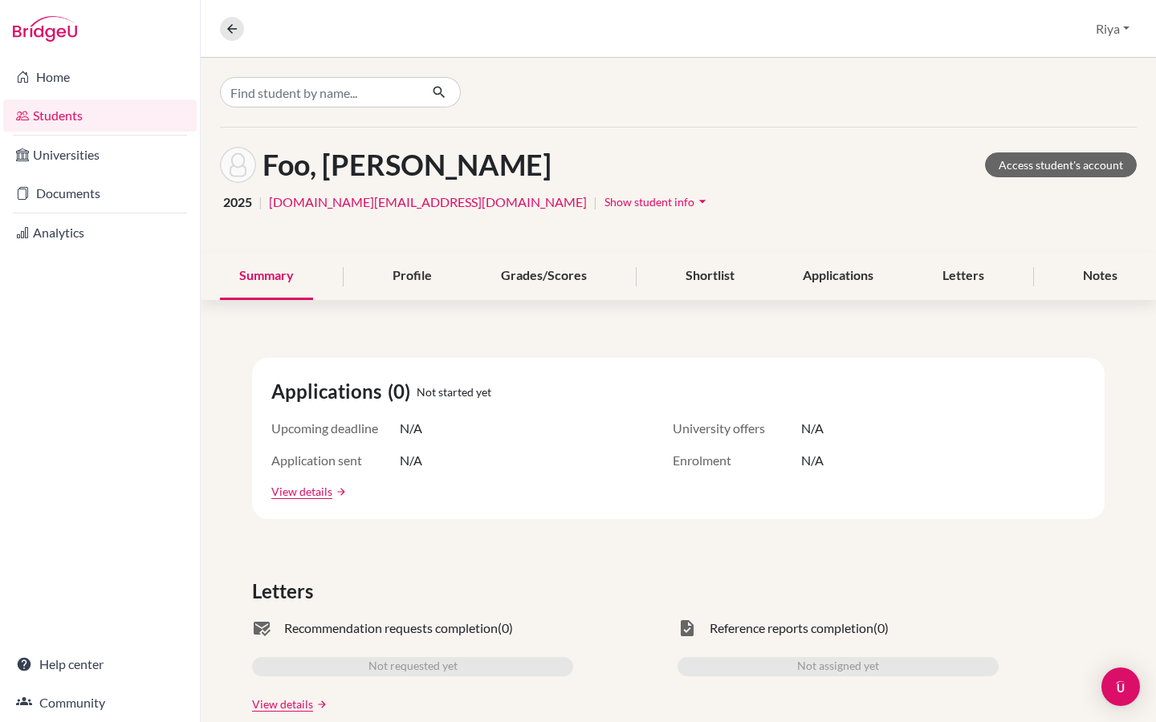
click at [604, 200] on span "Show student info" at bounding box center [649, 202] width 90 height 14
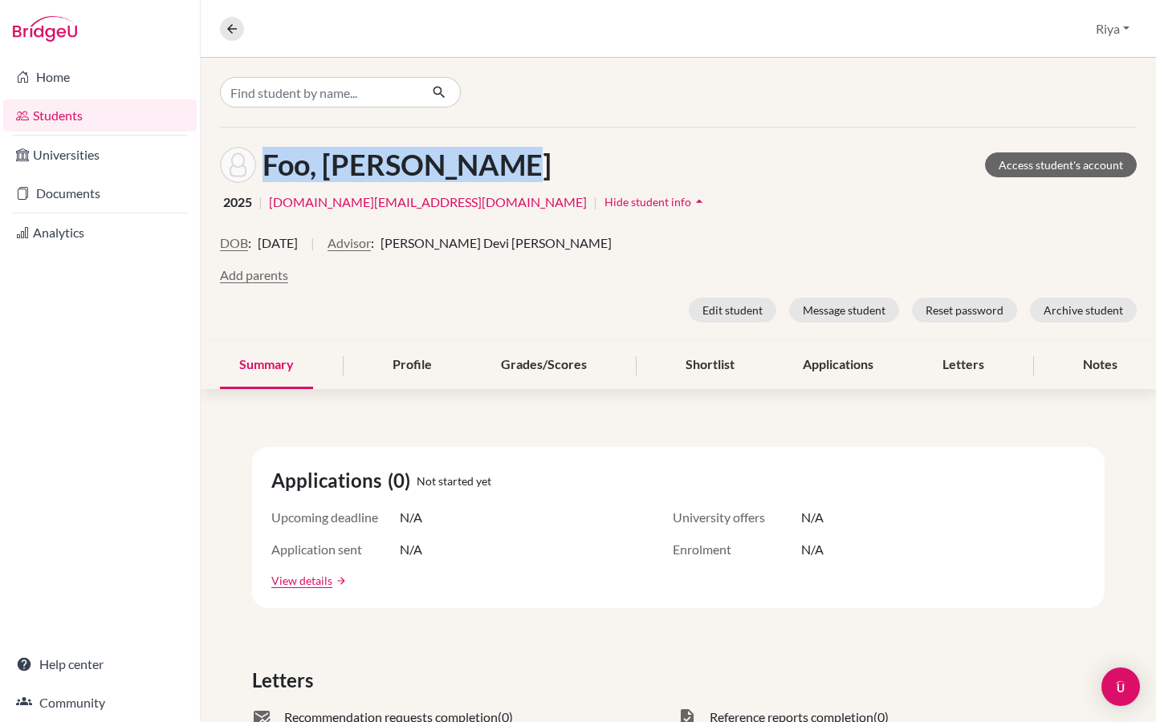
drag, startPoint x: 502, startPoint y: 168, endPoint x: 260, endPoint y: 168, distance: 241.5
click at [260, 168] on div "Foo, Yu Xi Kenzie Access student's account" at bounding box center [678, 165] width 916 height 36
copy h1 "Foo, Yu Xi Kenzie"
click at [115, 186] on link "Documents" at bounding box center [99, 193] width 193 height 32
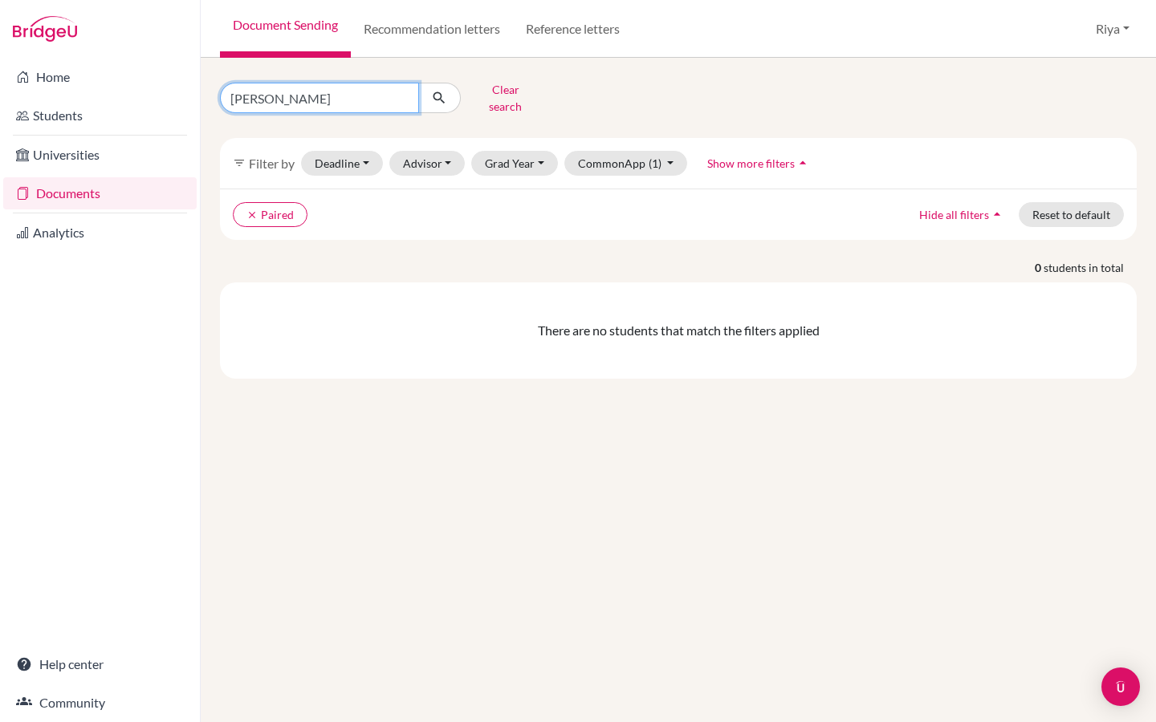
drag, startPoint x: 310, startPoint y: 95, endPoint x: 209, endPoint y: 95, distance: 100.3
click at [209, 95] on div "[PERSON_NAME] Clear search" at bounding box center [365, 98] width 314 height 42
paste input "Foo, [PERSON_NAME]"
type input "Foo, [PERSON_NAME]"
click at [440, 90] on icon "submit" at bounding box center [439, 98] width 16 height 16
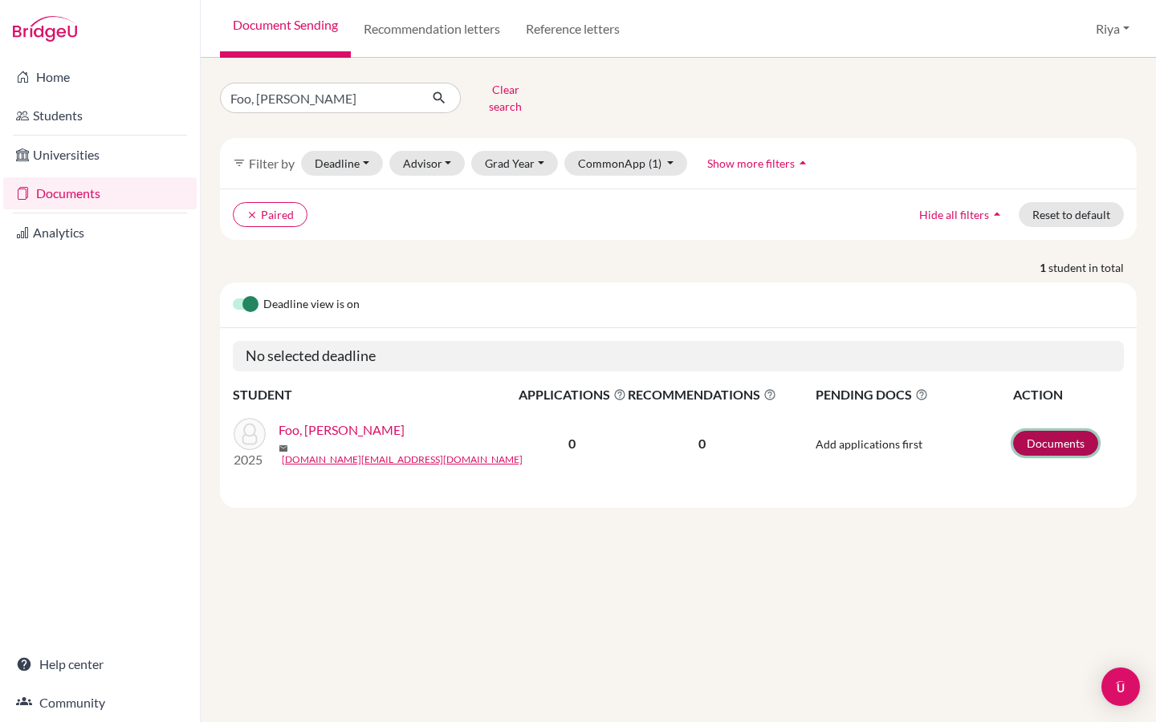
click at [1050, 437] on link "Documents" at bounding box center [1055, 443] width 85 height 25
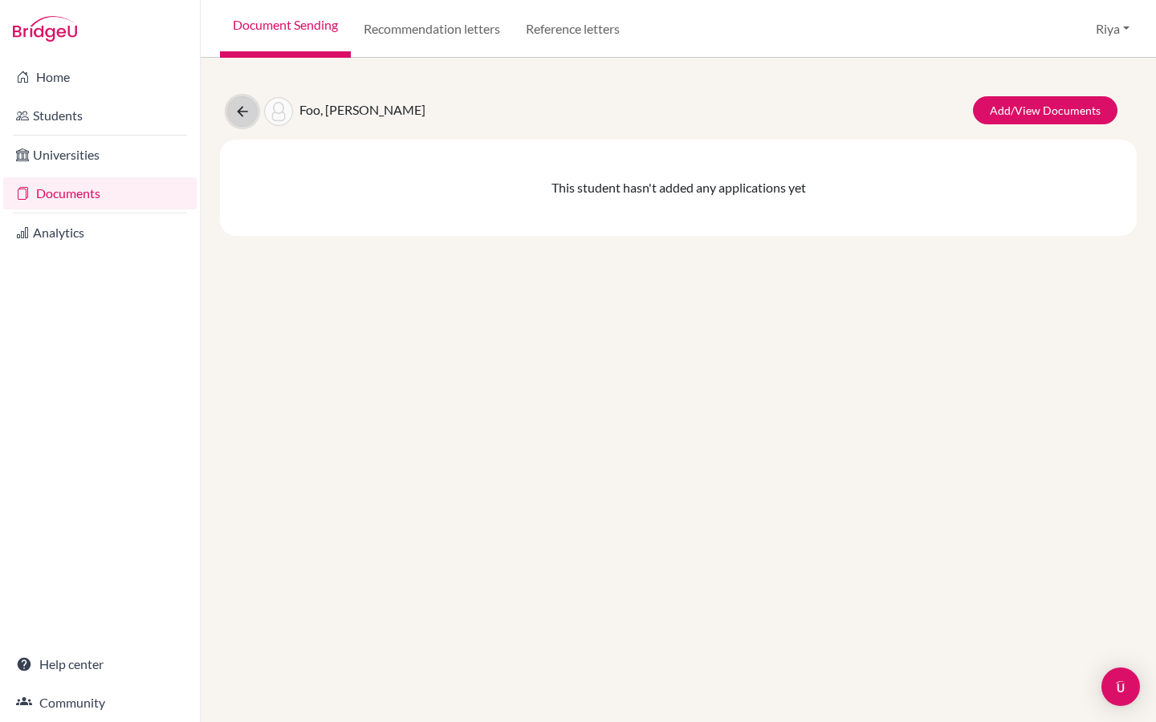
click at [245, 113] on icon at bounding box center [242, 112] width 16 height 16
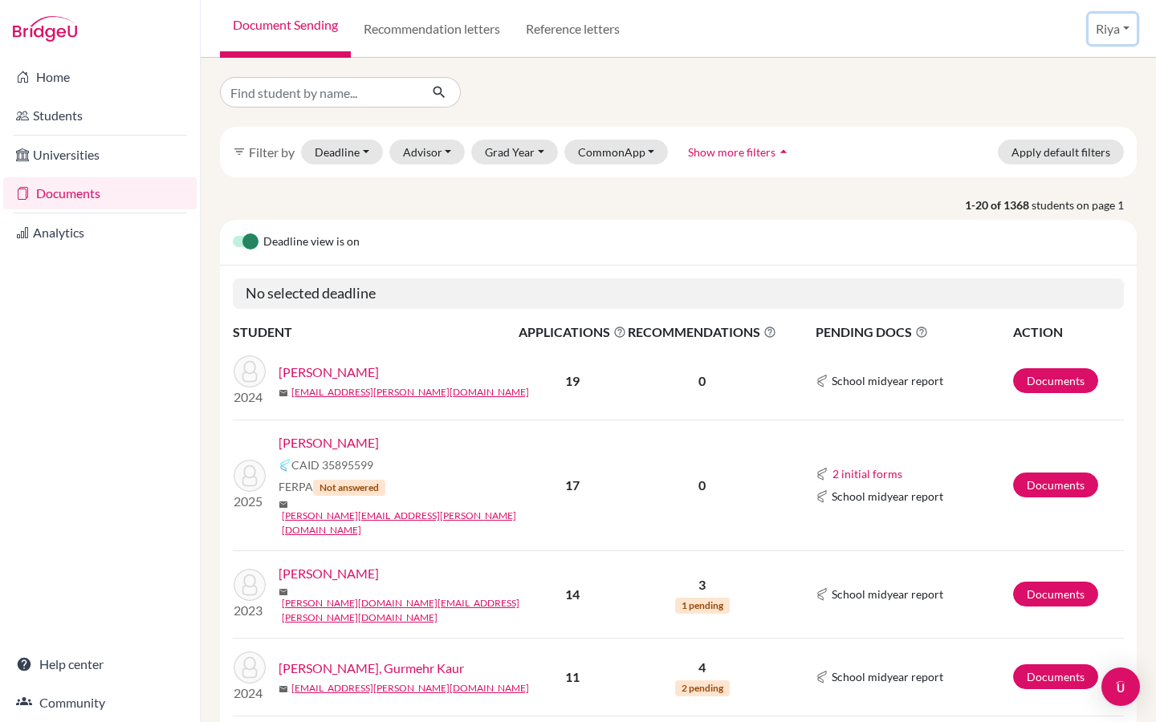
click at [1105, 37] on button "Riya" at bounding box center [1112, 29] width 48 height 30
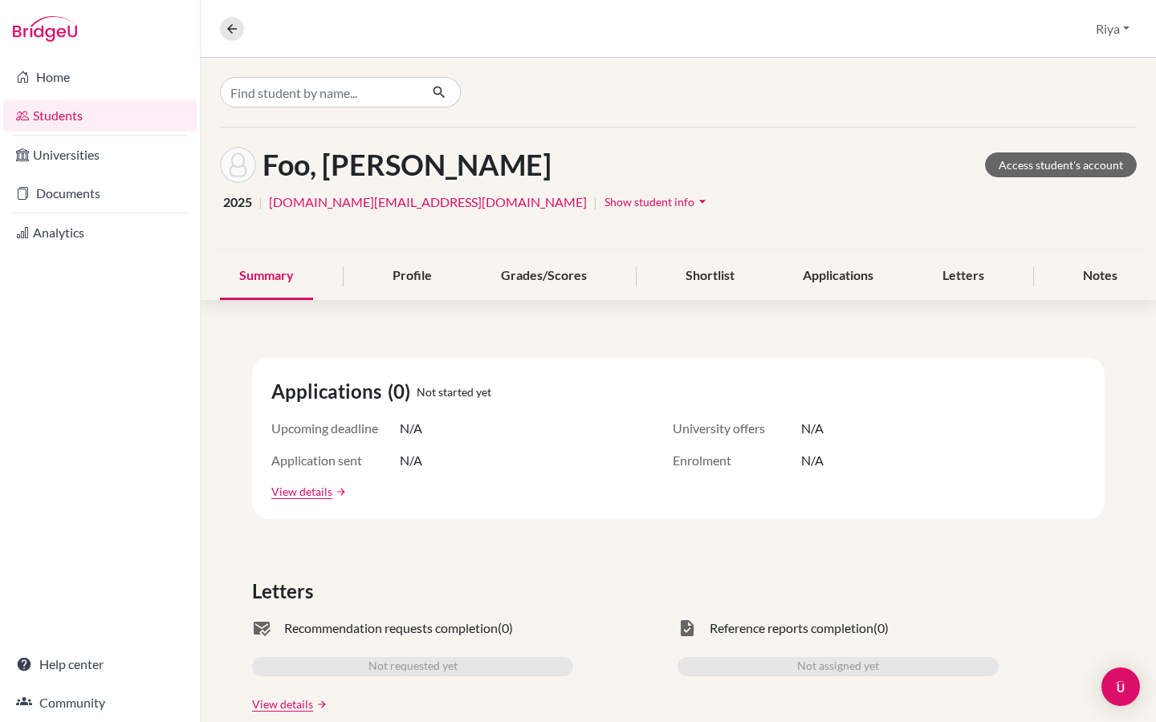
click at [604, 204] on span "Show student info" at bounding box center [649, 202] width 90 height 14
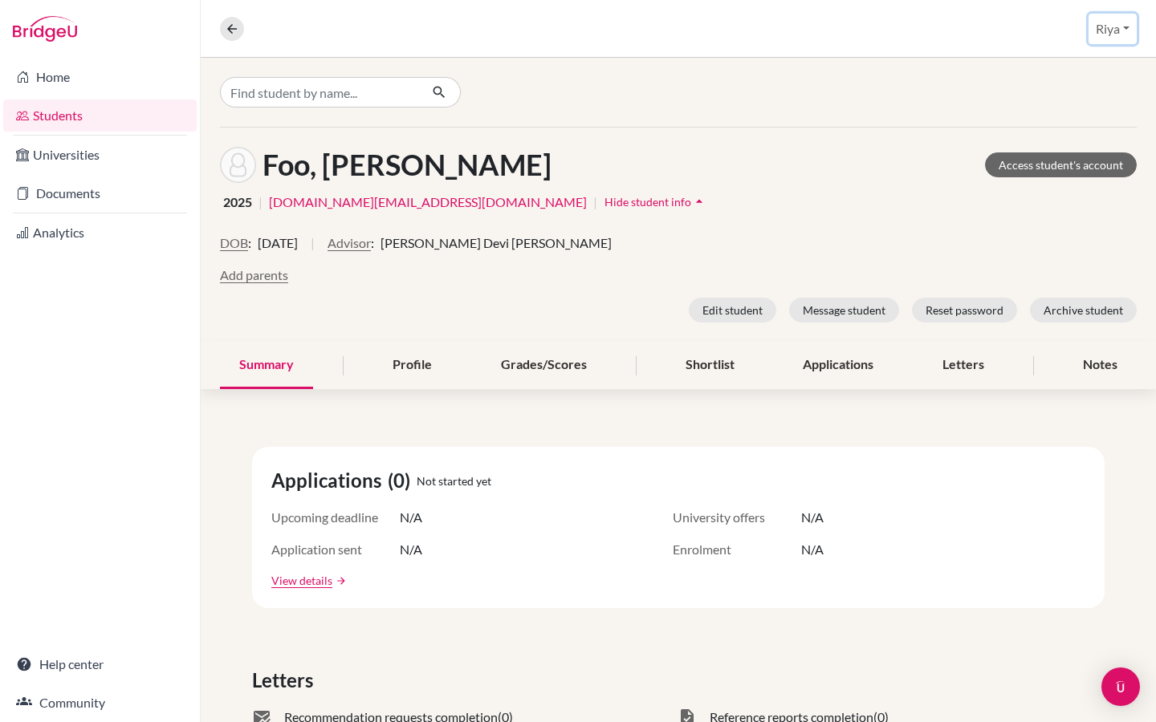
click at [1099, 36] on button "Riya" at bounding box center [1112, 29] width 48 height 30
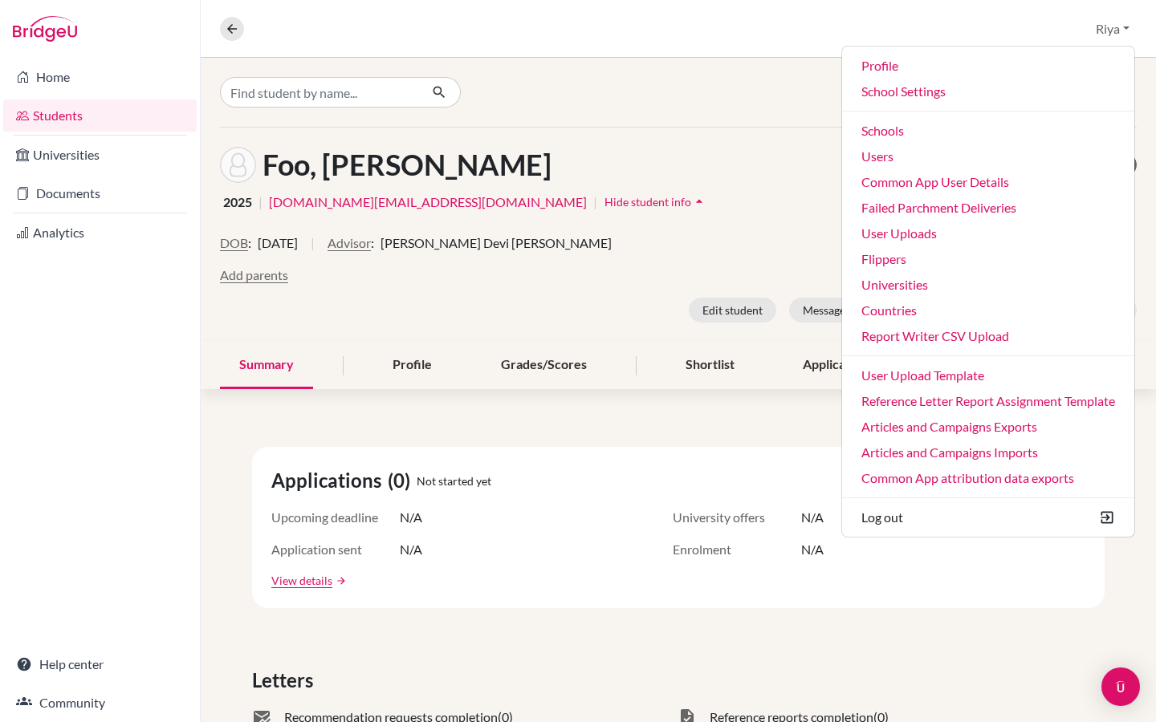
click at [701, 152] on div "Foo, [PERSON_NAME] Access student's account" at bounding box center [678, 165] width 916 height 36
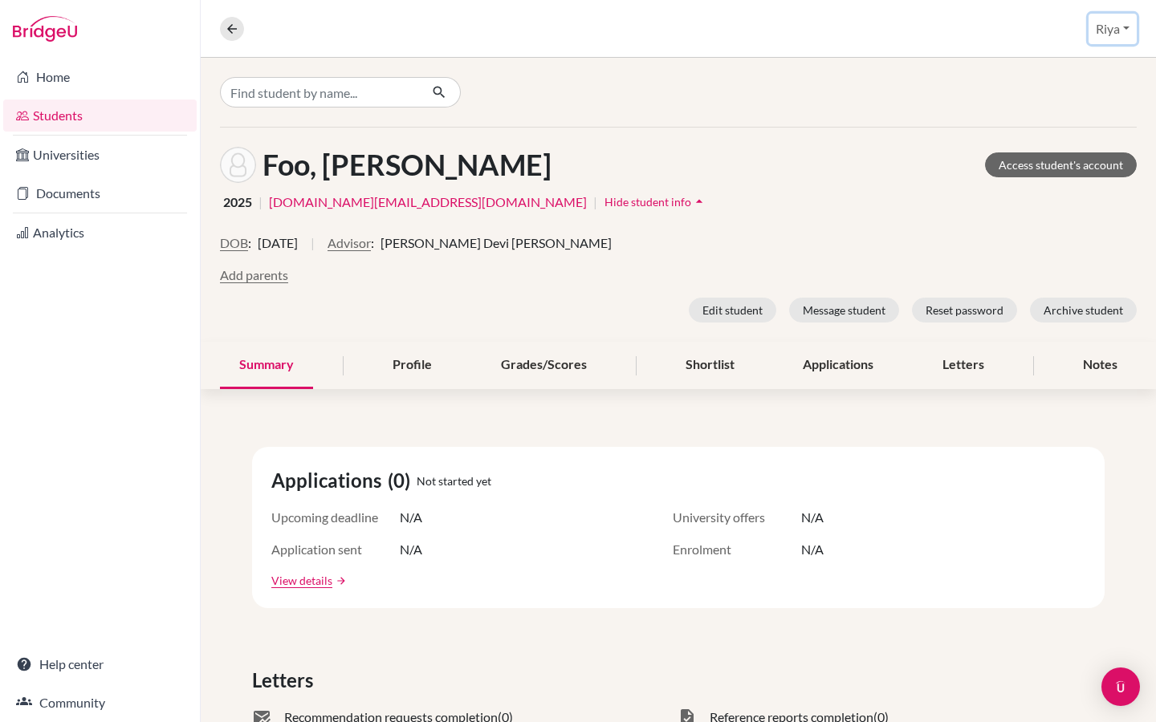
drag, startPoint x: 1109, startPoint y: 16, endPoint x: 490, endPoint y: 331, distance: 695.2
click at [1109, 16] on button "Riya" at bounding box center [1112, 29] width 48 height 30
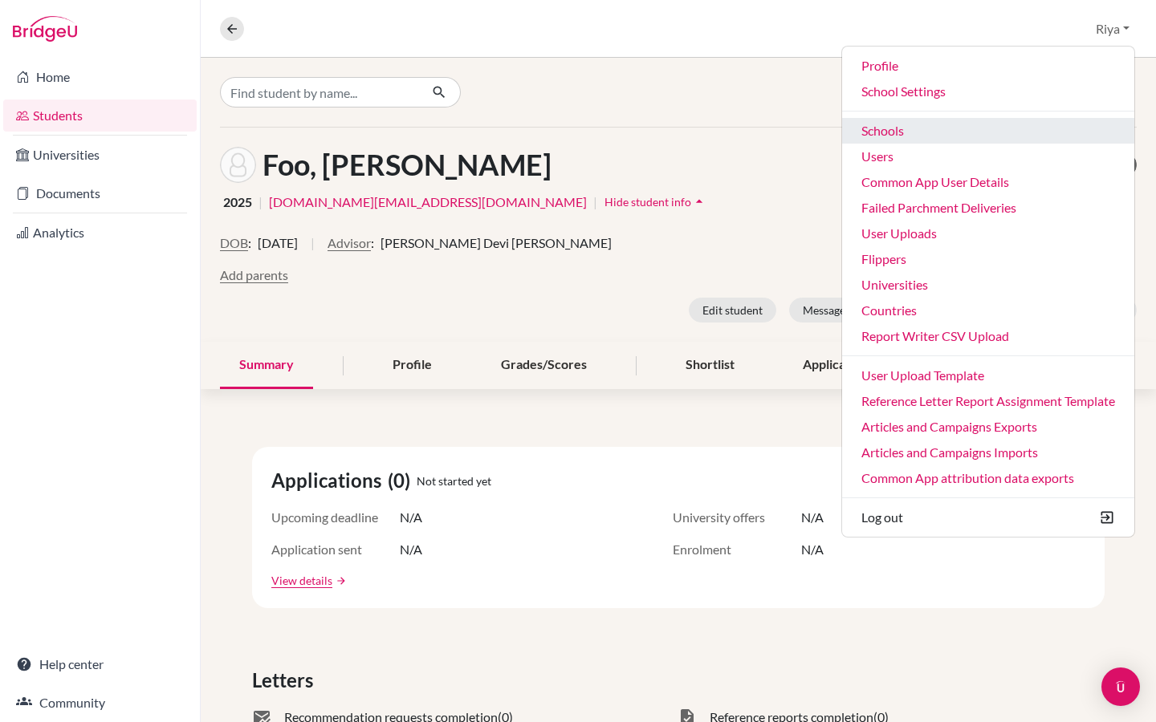
click at [911, 136] on link "Schools" at bounding box center [988, 131] width 292 height 26
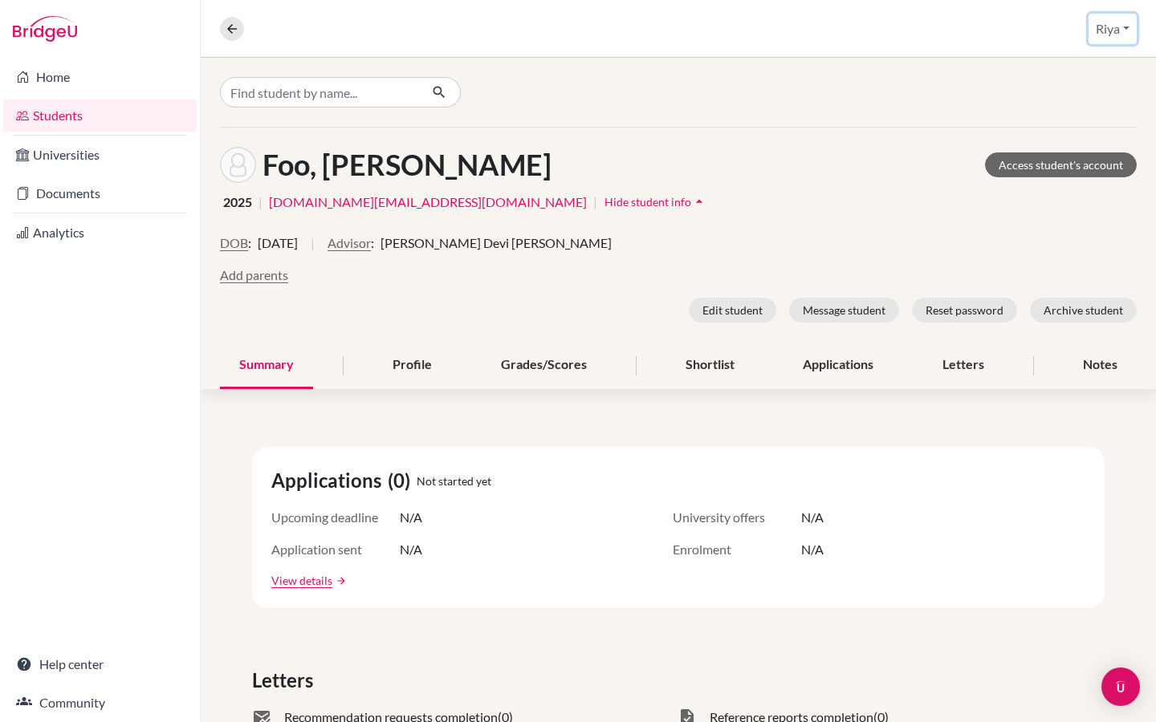
click at [1108, 35] on button "Riya" at bounding box center [1112, 29] width 48 height 30
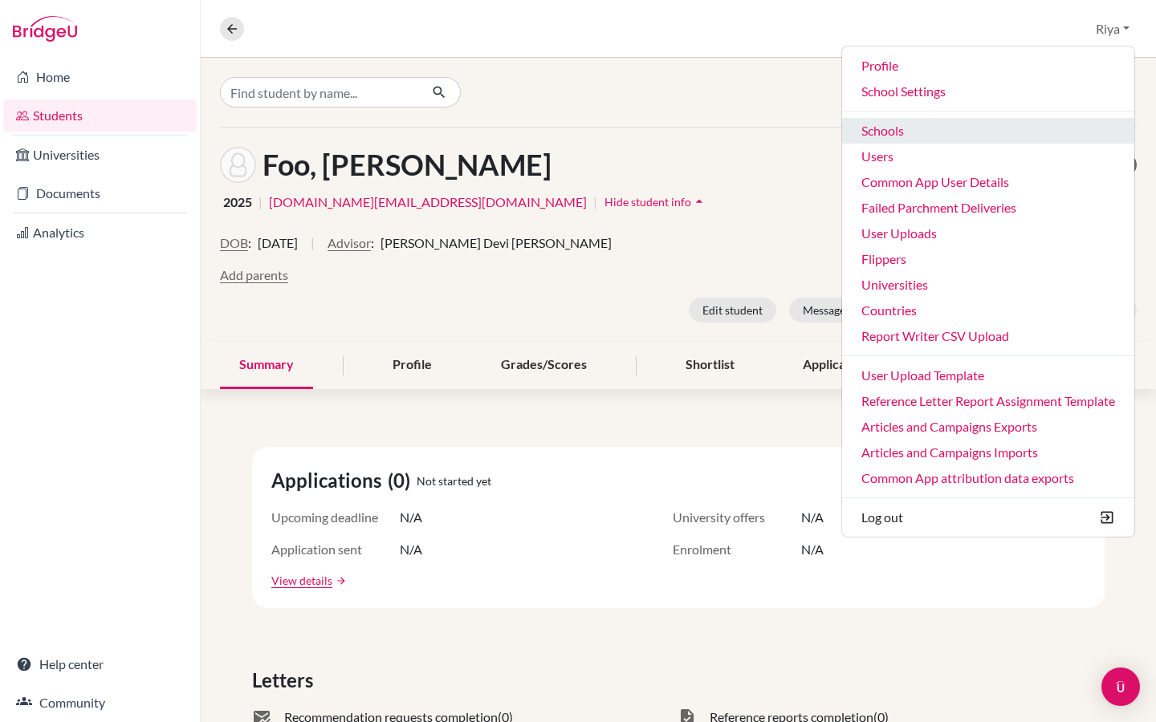
click at [925, 126] on link "Schools" at bounding box center [988, 131] width 292 height 26
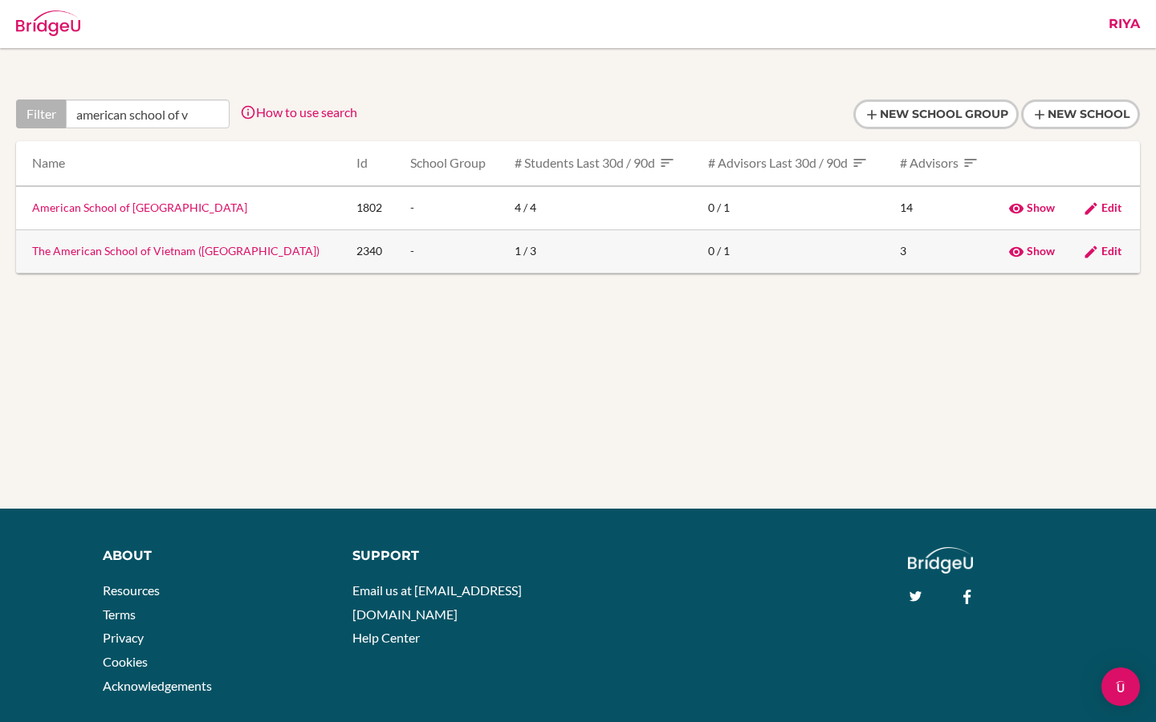
type input "american school of v"
click at [117, 252] on link "The American School of Vietnam ([GEOGRAPHIC_DATA])" at bounding box center [175, 251] width 287 height 14
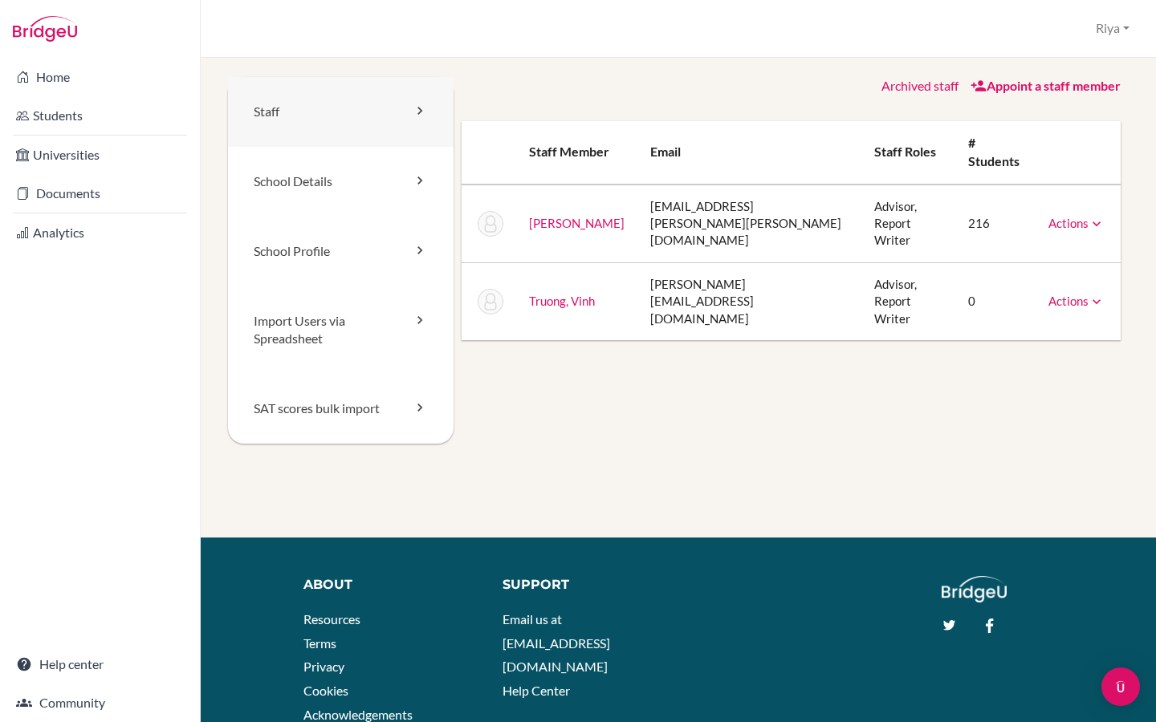
click at [314, 122] on link "Staff" at bounding box center [340, 112] width 225 height 70
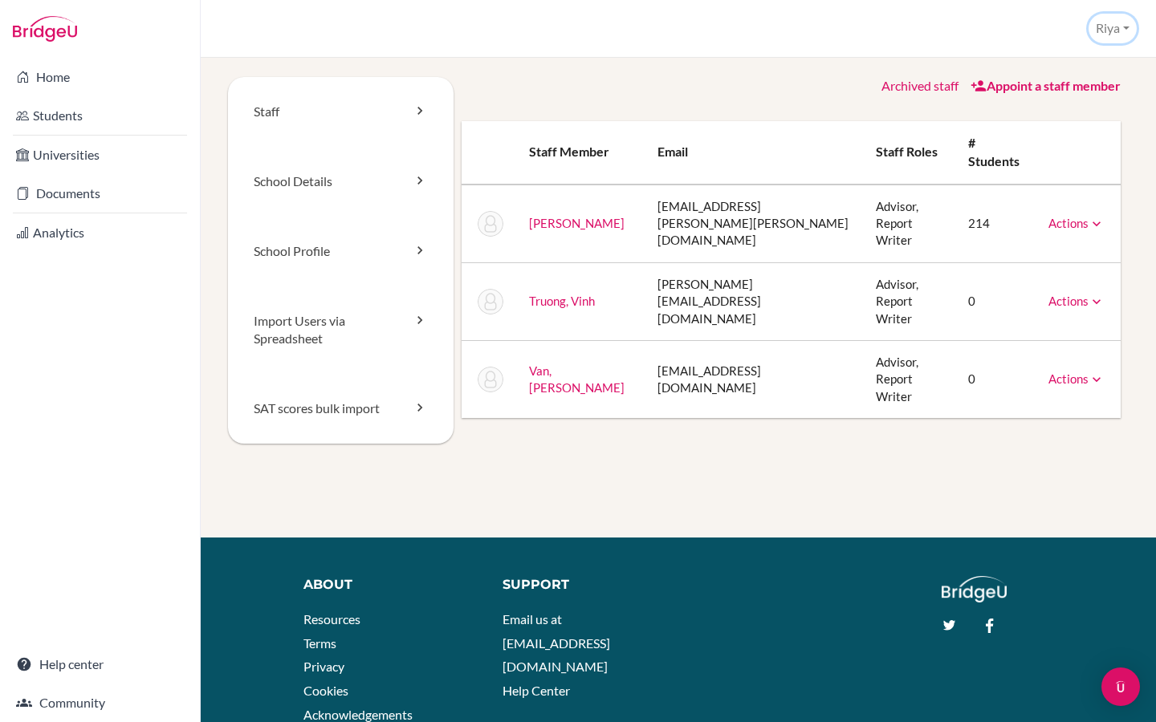
click at [1113, 26] on button "Riya" at bounding box center [1112, 29] width 48 height 30
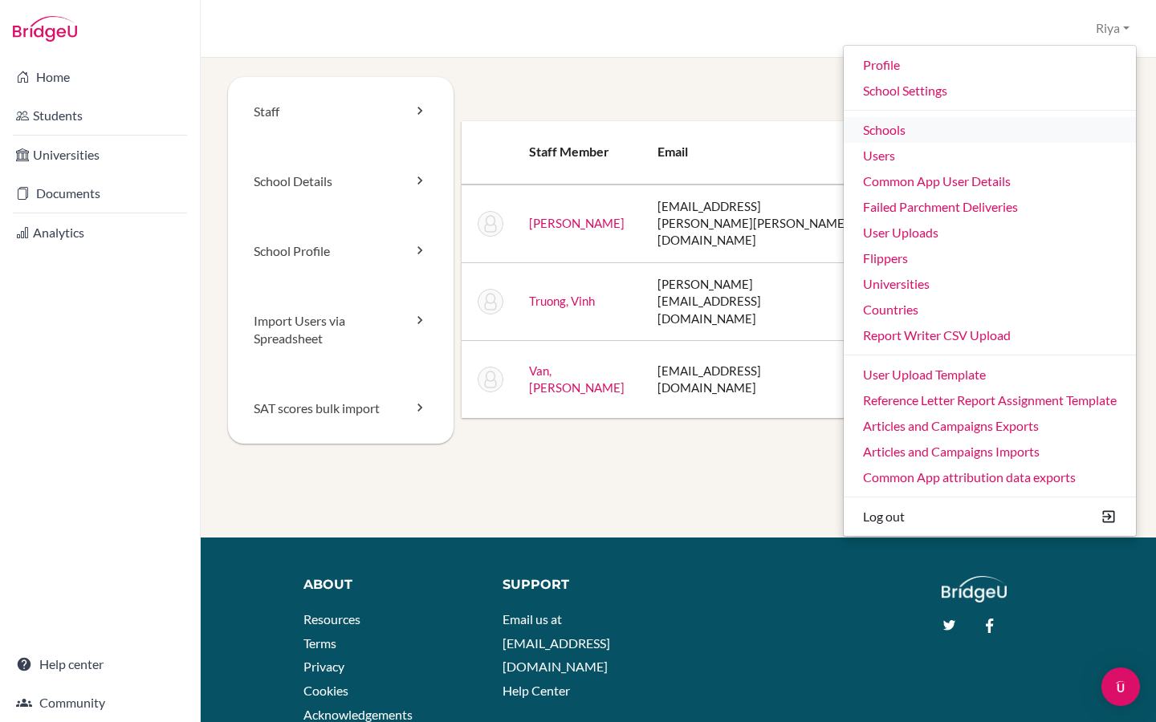
click at [915, 130] on link "Schools" at bounding box center [989, 130] width 292 height 26
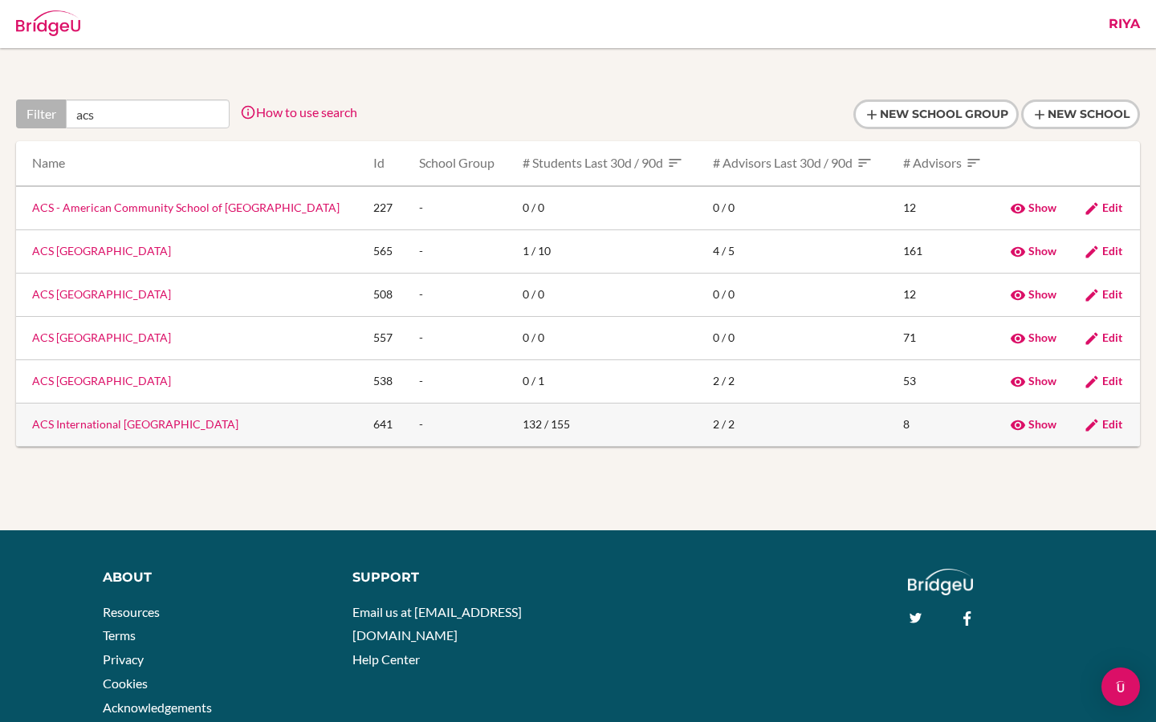
type input "acs"
click at [1102, 422] on span "Edit" at bounding box center [1112, 424] width 20 height 14
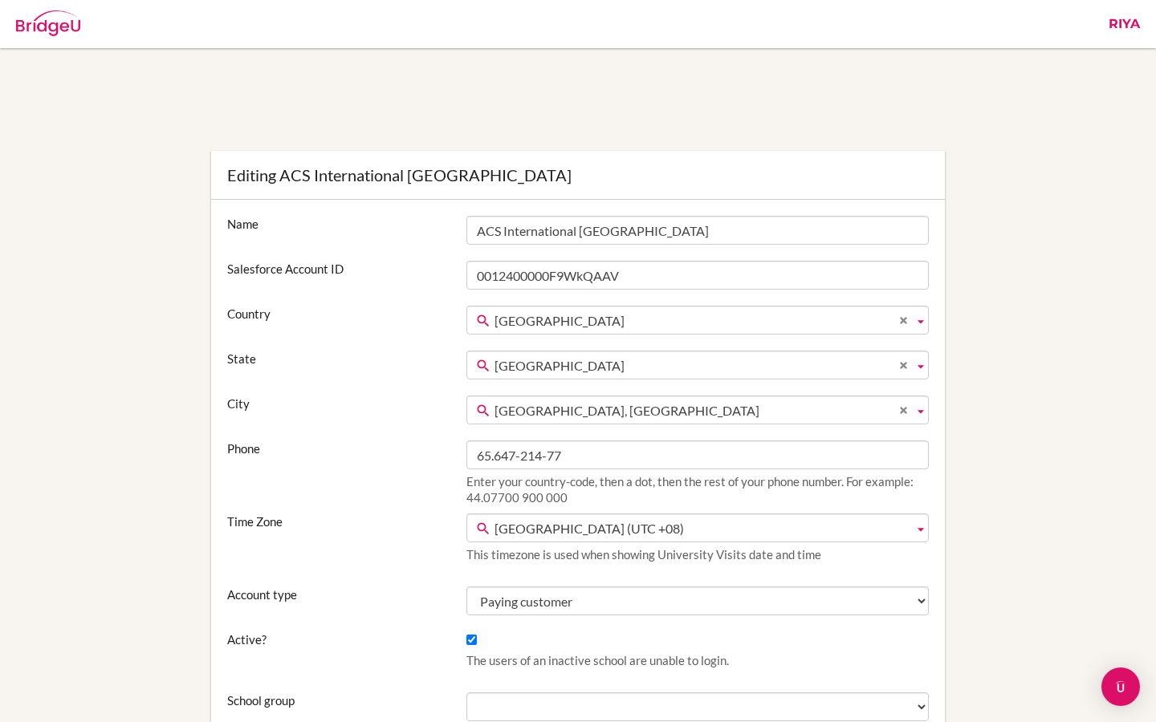
click at [1123, 26] on link "Riya" at bounding box center [1123, 24] width 47 height 48
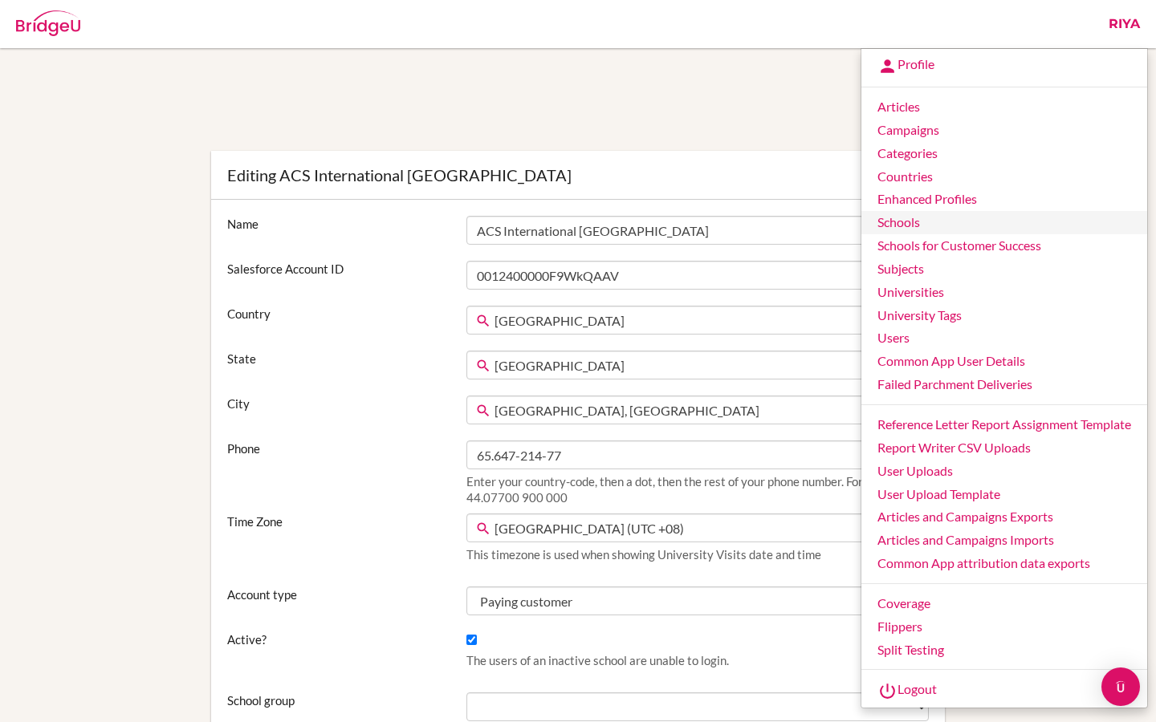
click at [888, 223] on link "Schools" at bounding box center [1004, 222] width 286 height 23
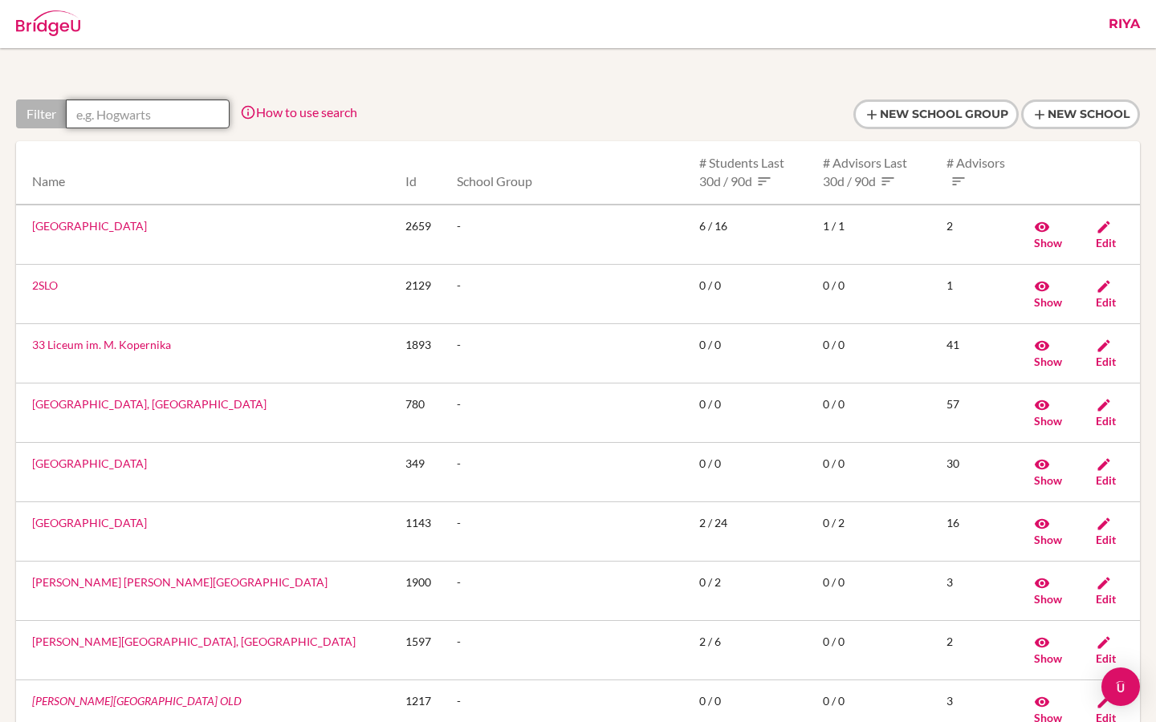
click at [139, 120] on input "text" at bounding box center [148, 114] width 164 height 29
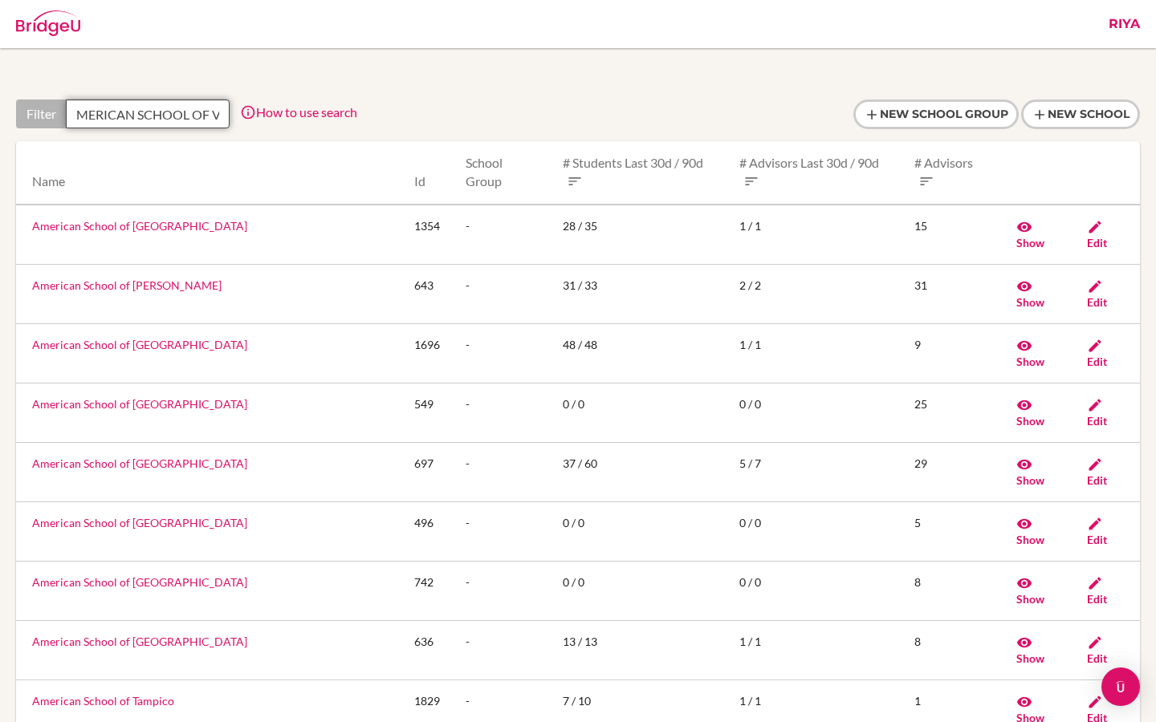
scroll to position [0, 18]
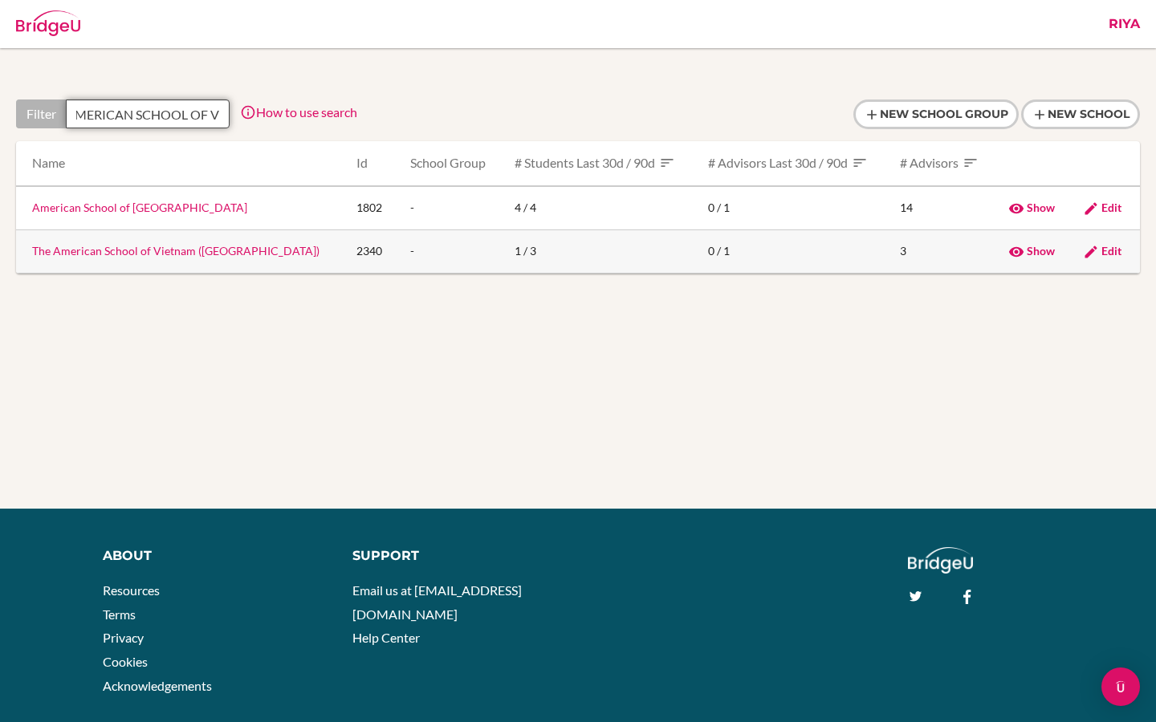
type input "AMERICAN SCHOOL OF V"
click at [88, 246] on link "The American School of Vietnam (TAS)" at bounding box center [175, 251] width 287 height 14
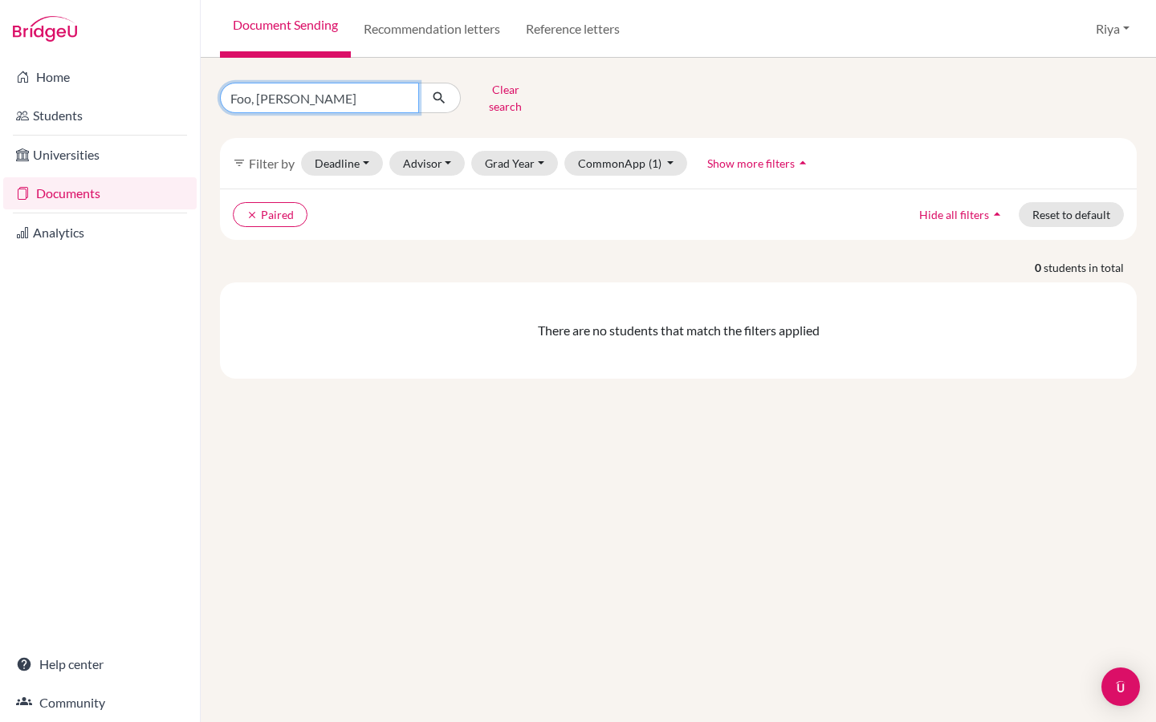
drag, startPoint x: 331, startPoint y: 102, endPoint x: 224, endPoint y: 91, distance: 108.0
click at [224, 91] on input "Foo, [PERSON_NAME]" at bounding box center [319, 98] width 199 height 30
paste input "[PERSON_NAME]"
type input "[PERSON_NAME]"
click at [439, 90] on icon "submit" at bounding box center [439, 98] width 16 height 16
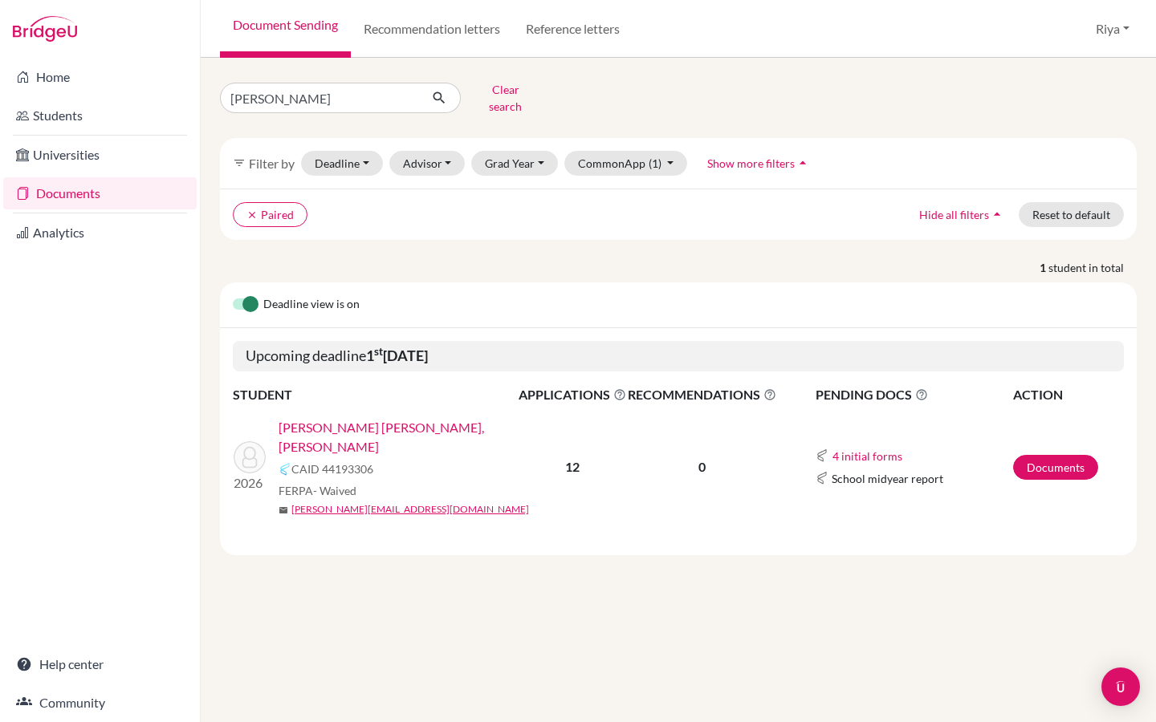
click at [345, 418] on link "[PERSON_NAME] [PERSON_NAME], [PERSON_NAME]" at bounding box center [403, 437] width 250 height 39
click at [1119, 22] on button "Riya" at bounding box center [1112, 29] width 48 height 30
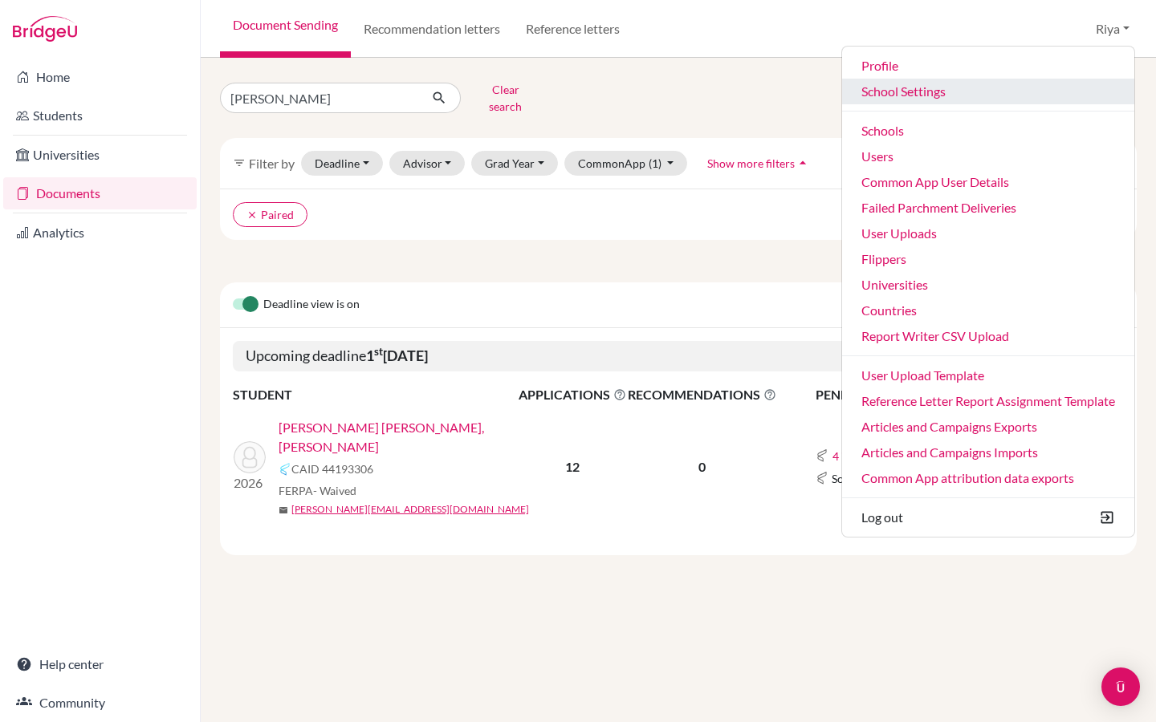
click at [912, 81] on link "School Settings" at bounding box center [988, 92] width 292 height 26
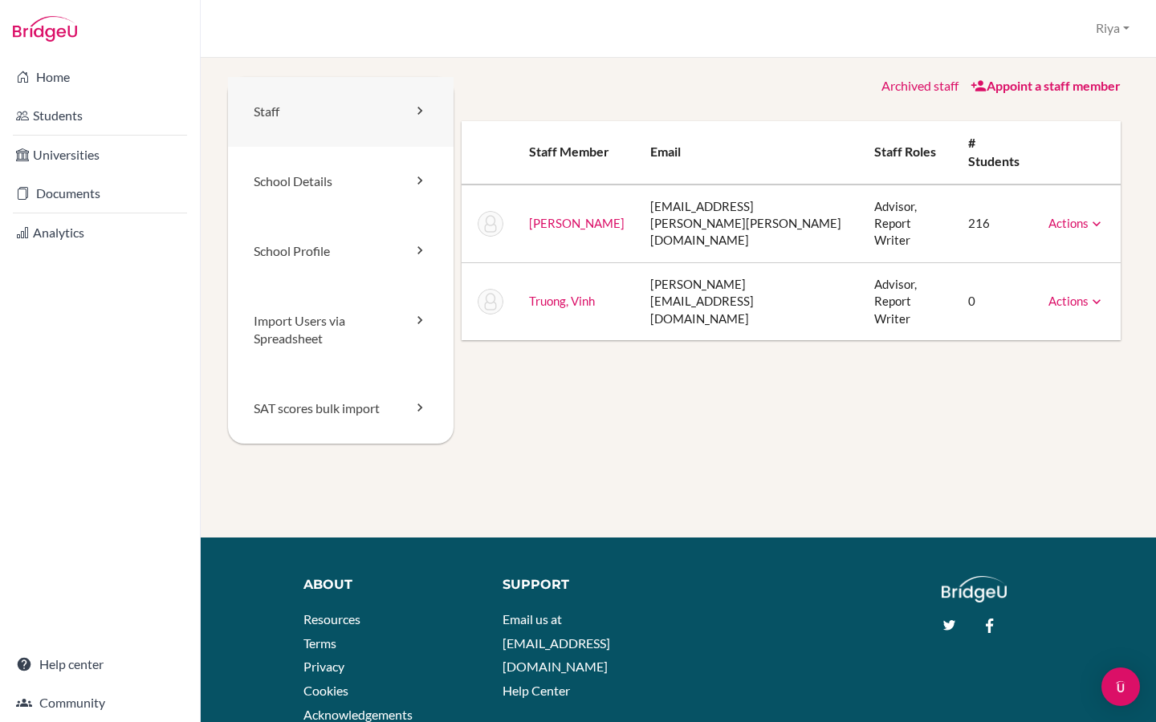
click at [323, 116] on link "Staff" at bounding box center [340, 112] width 225 height 70
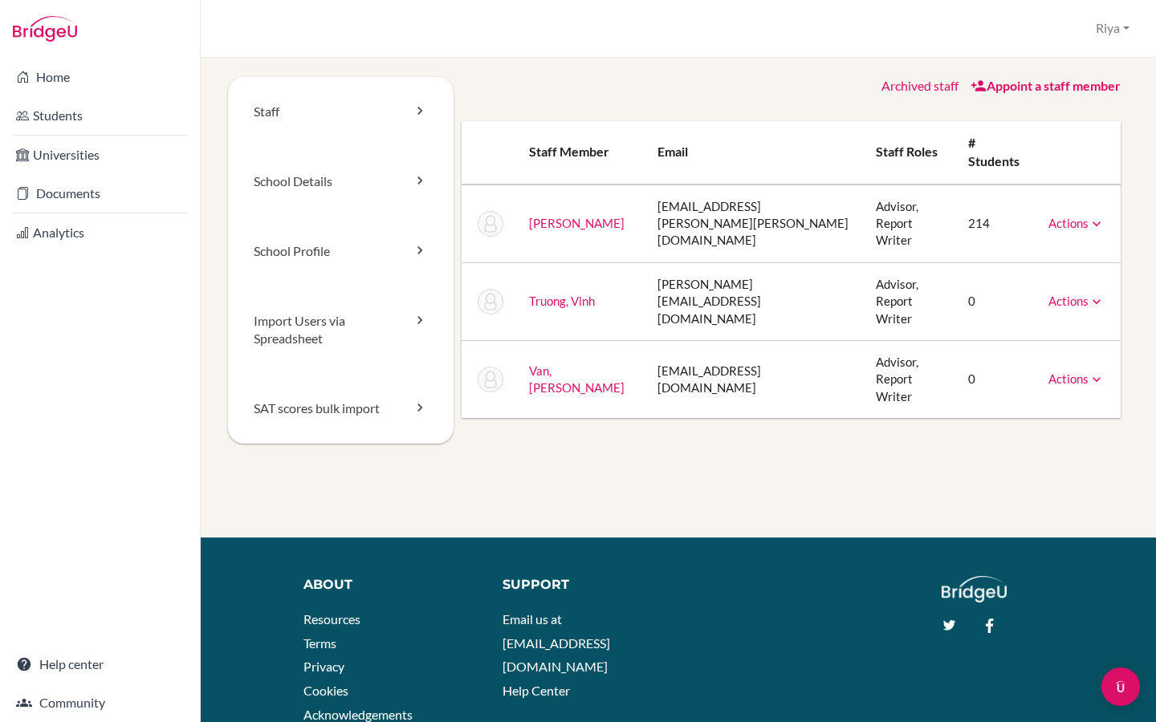
click at [1033, 84] on link "Appoint a staff member" at bounding box center [1045, 85] width 150 height 15
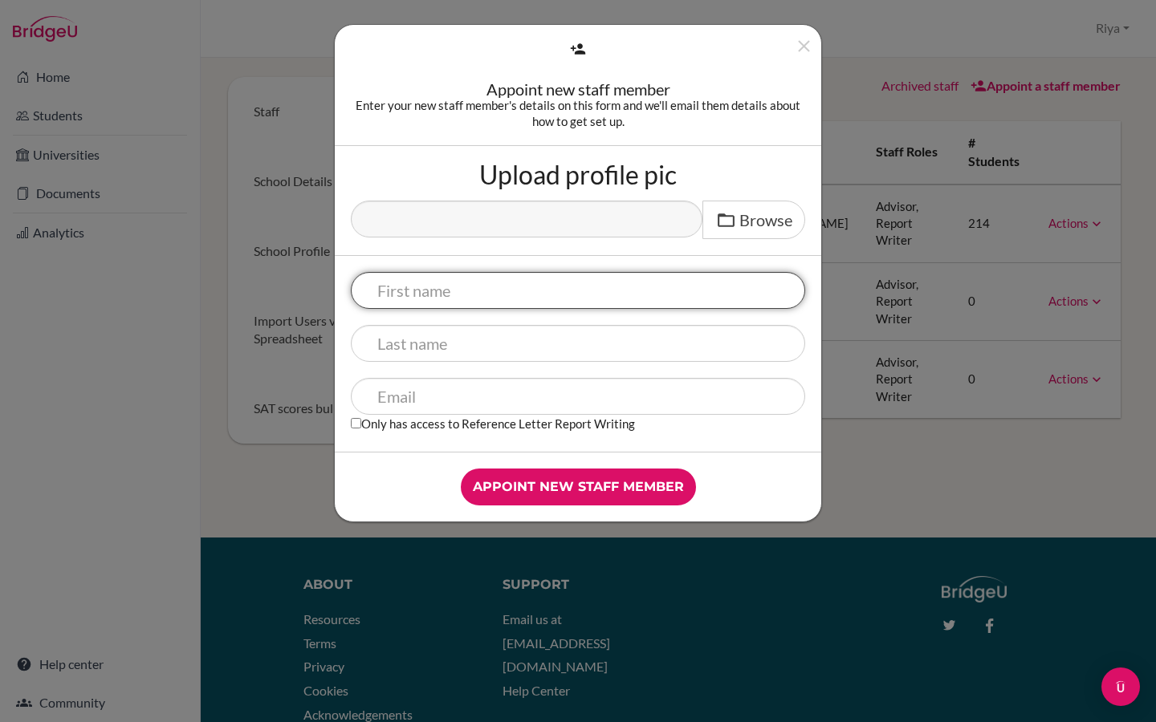
paste input "[PERSON_NAME]"
drag, startPoint x: 420, startPoint y: 290, endPoint x: 507, endPoint y: 290, distance: 87.5
click at [507, 290] on input "[PERSON_NAME]" at bounding box center [578, 290] width 454 height 37
type input "[PERSON_NAME]"
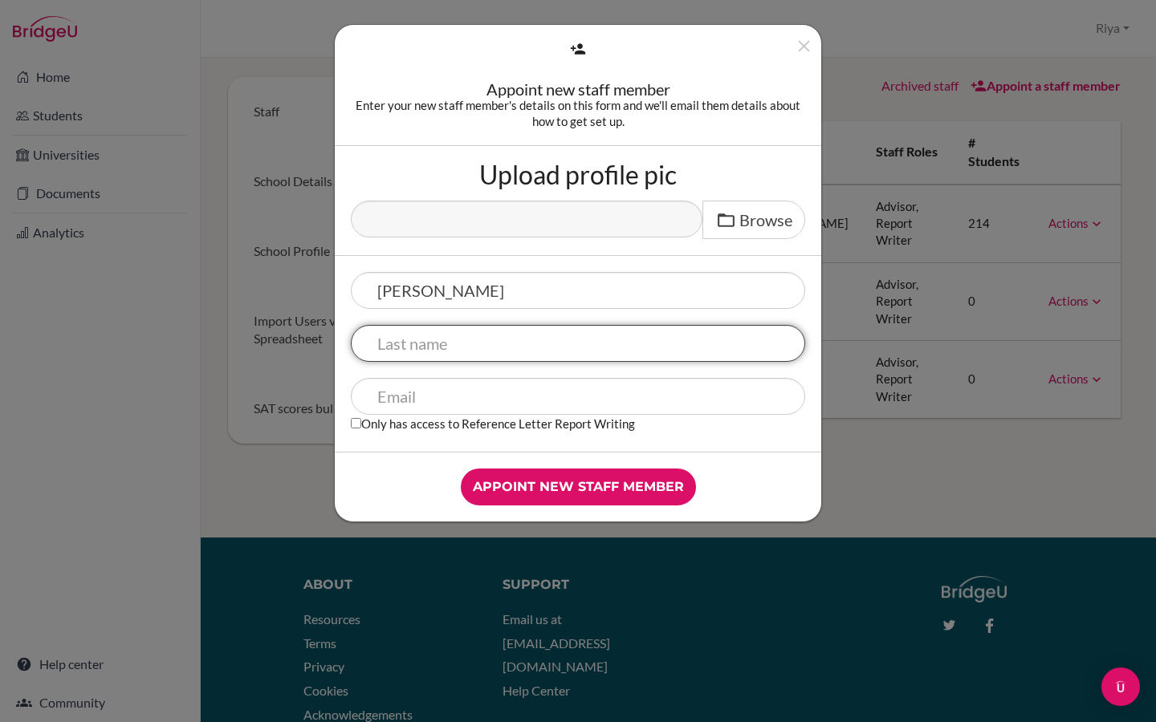
click at [434, 352] on input "text" at bounding box center [578, 343] width 454 height 37
paste input "[PERSON_NAME]"
type input "[PERSON_NAME]"
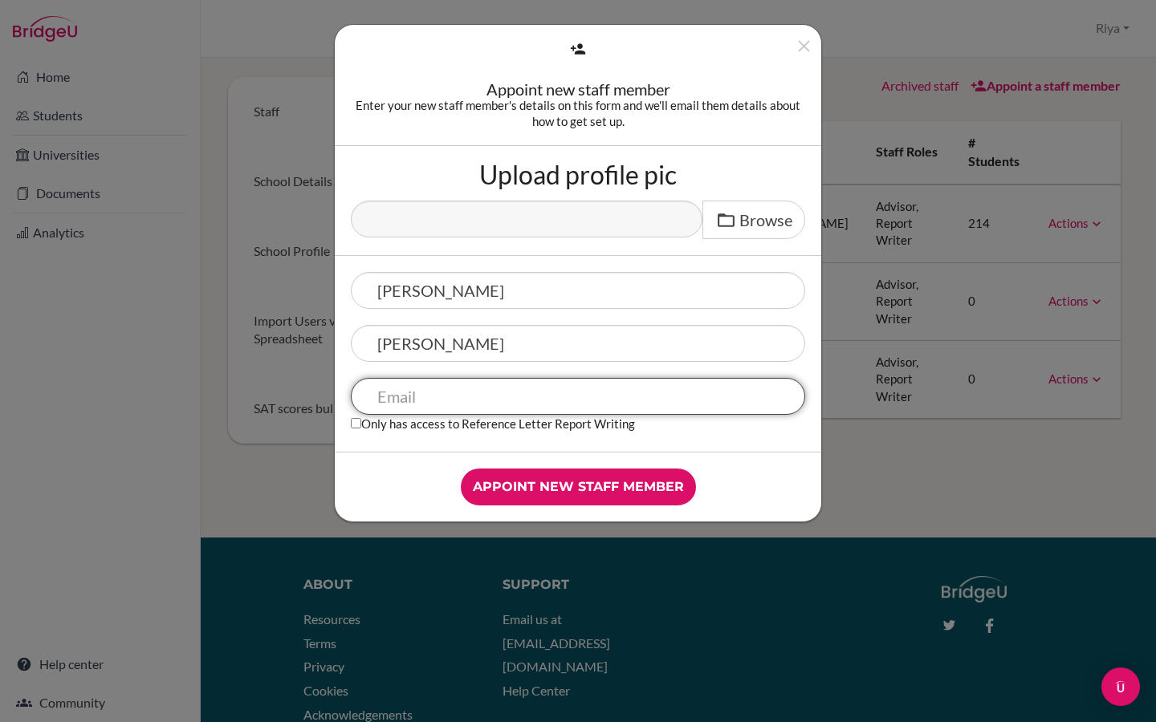
click at [396, 396] on input "text" at bounding box center [578, 396] width 454 height 37
paste input "[PERSON_NAME][EMAIL_ADDRESS][PERSON_NAME][PERSON_NAME][DOMAIN_NAME]"
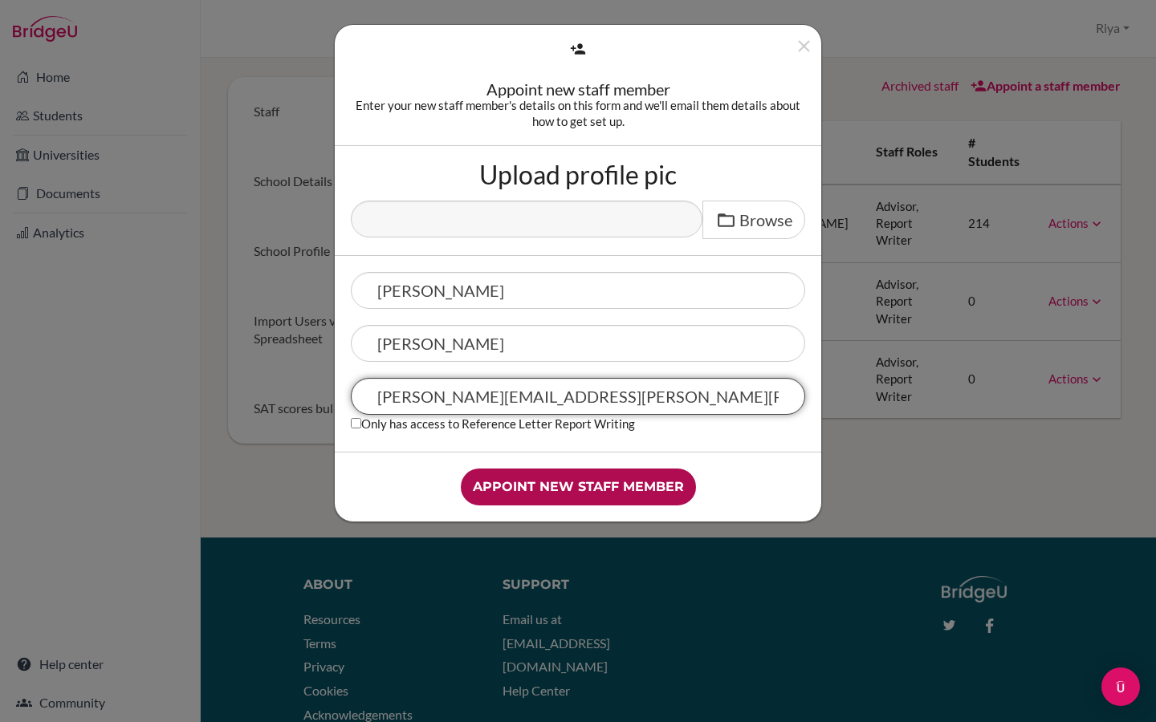
type input "[PERSON_NAME][EMAIL_ADDRESS][PERSON_NAME][PERSON_NAME][DOMAIN_NAME]"
click at [490, 485] on input "Appoint new staff member" at bounding box center [578, 487] width 235 height 37
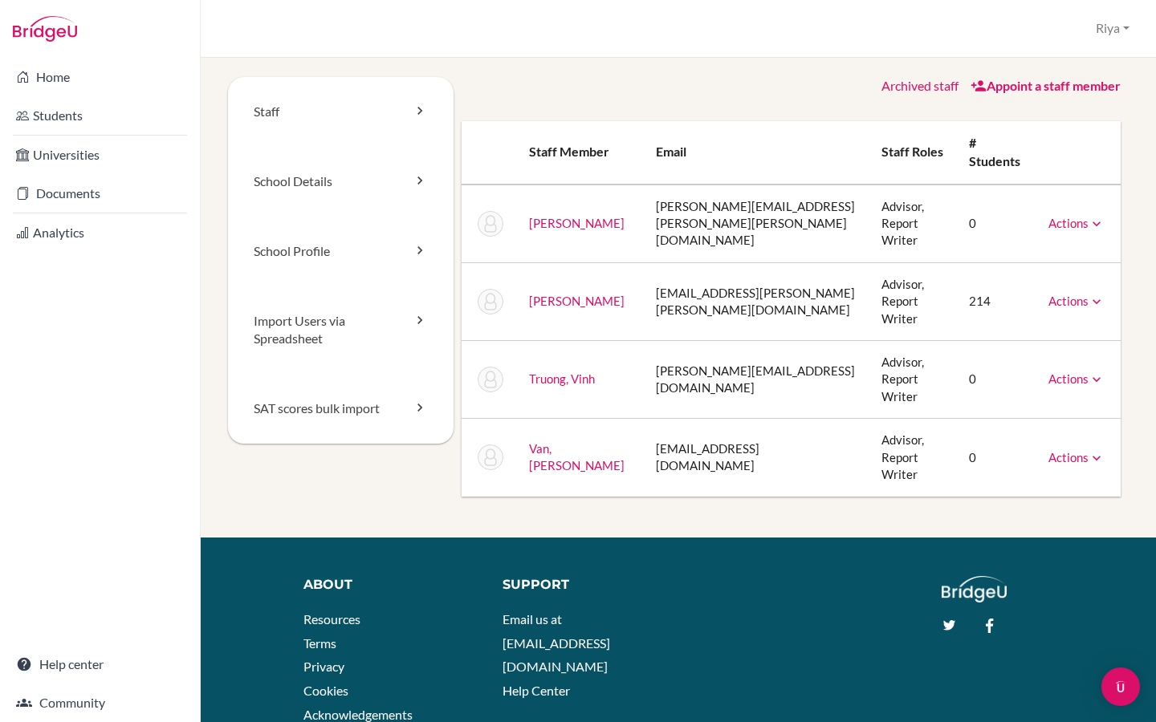
click at [1073, 221] on link "Actions" at bounding box center [1076, 223] width 56 height 14
click at [567, 216] on link "Hamilton, Dana" at bounding box center [576, 223] width 95 height 14
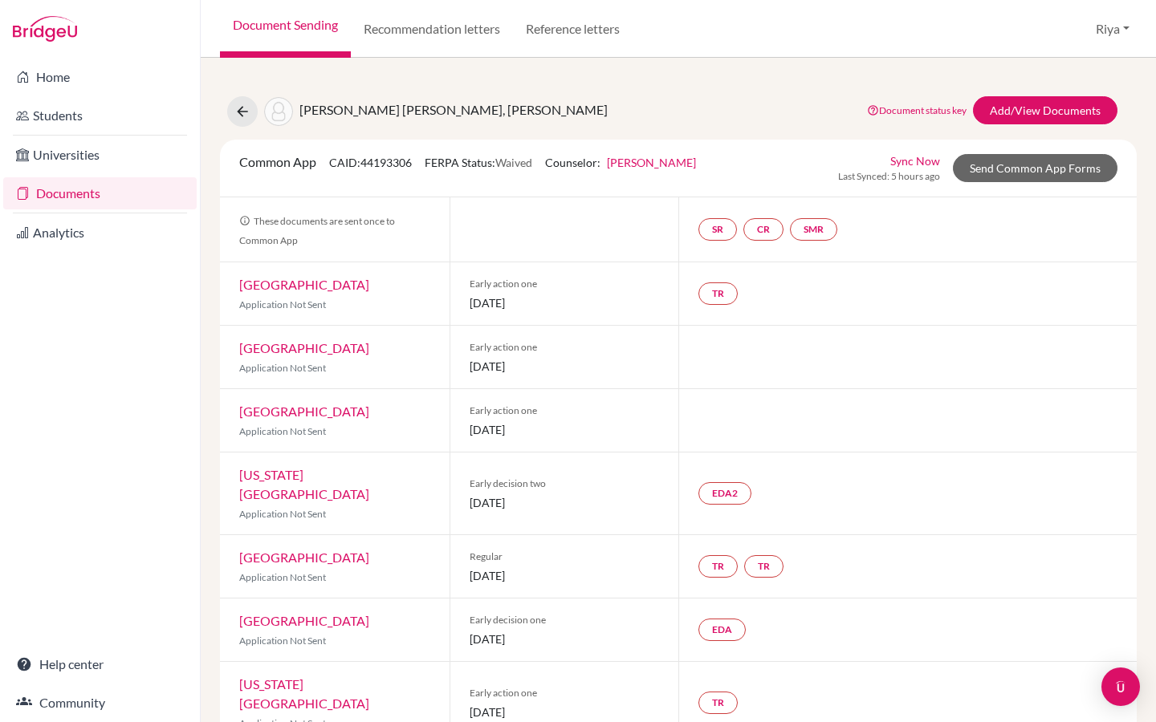
click at [649, 162] on link "[PERSON_NAME]" at bounding box center [651, 163] width 89 height 14
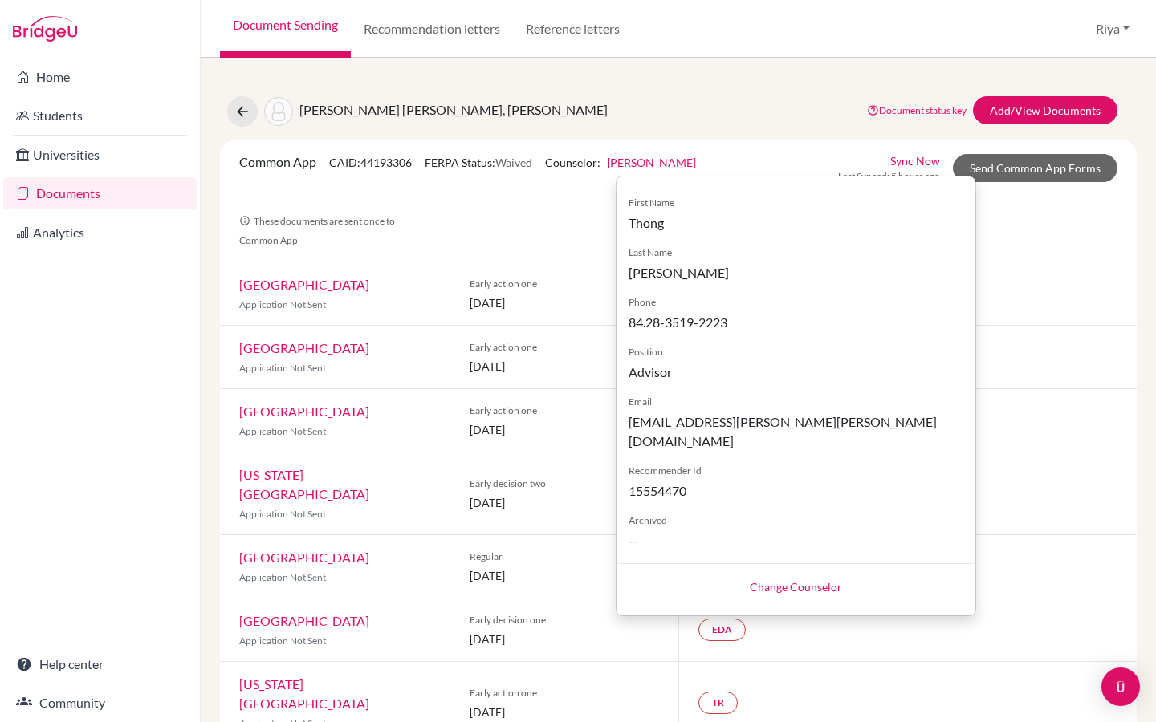
click at [787, 580] on link "Change Counselor" at bounding box center [796, 587] width 92 height 14
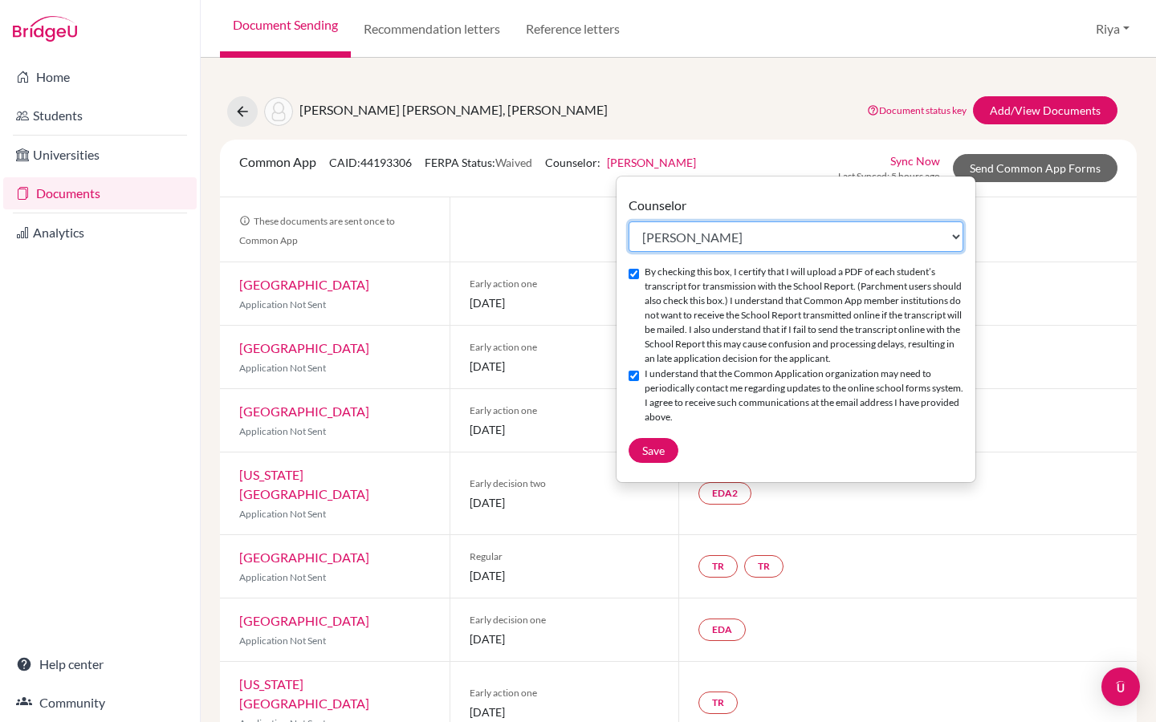
click at [731, 226] on select "Select counselor [PERSON_NAME] [PERSON_NAME] [PERSON_NAME]" at bounding box center [795, 236] width 335 height 30
select select "464692"
click at [628, 221] on select "Select counselor [PERSON_NAME] [PERSON_NAME] [PERSON_NAME]" at bounding box center [795, 236] width 335 height 30
checkbox input "false"
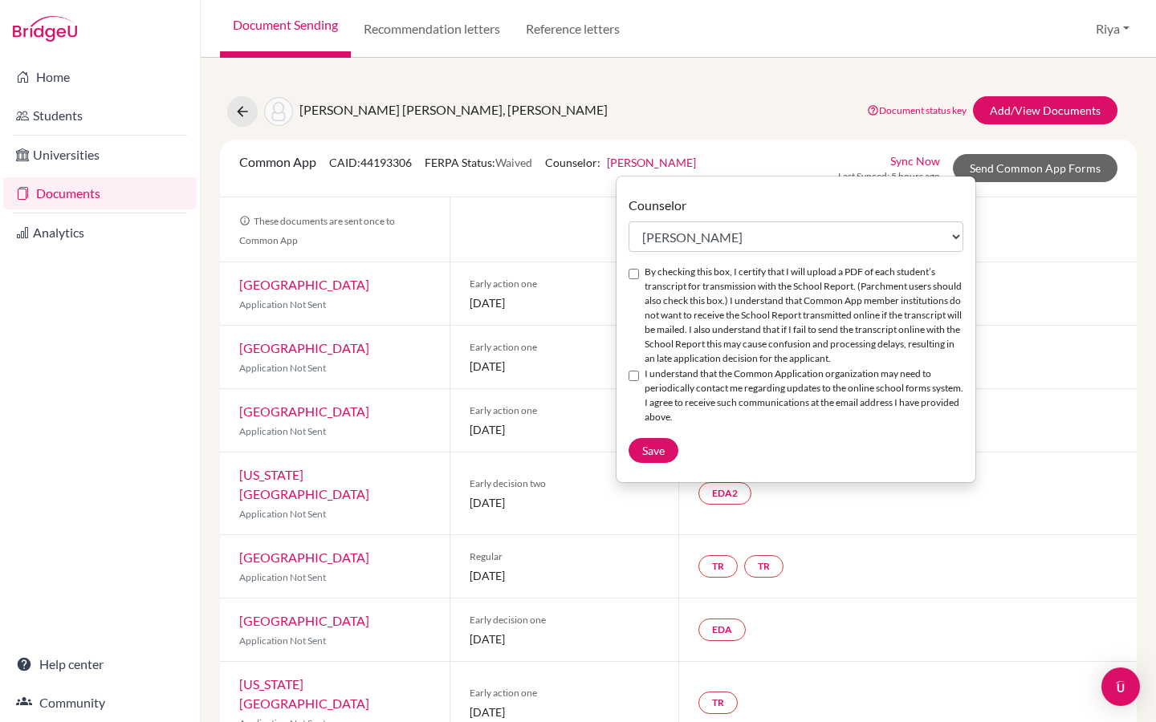
click at [636, 273] on input "By checking this box, I certify that I will upload a PDF of each student’s tran…" at bounding box center [633, 274] width 10 height 10
checkbox input "true"
click at [634, 381] on input "I understand that the Common Application organization may need to periodically …" at bounding box center [633, 376] width 10 height 10
checkbox input "true"
click at [660, 457] on span "Save" at bounding box center [653, 451] width 22 height 14
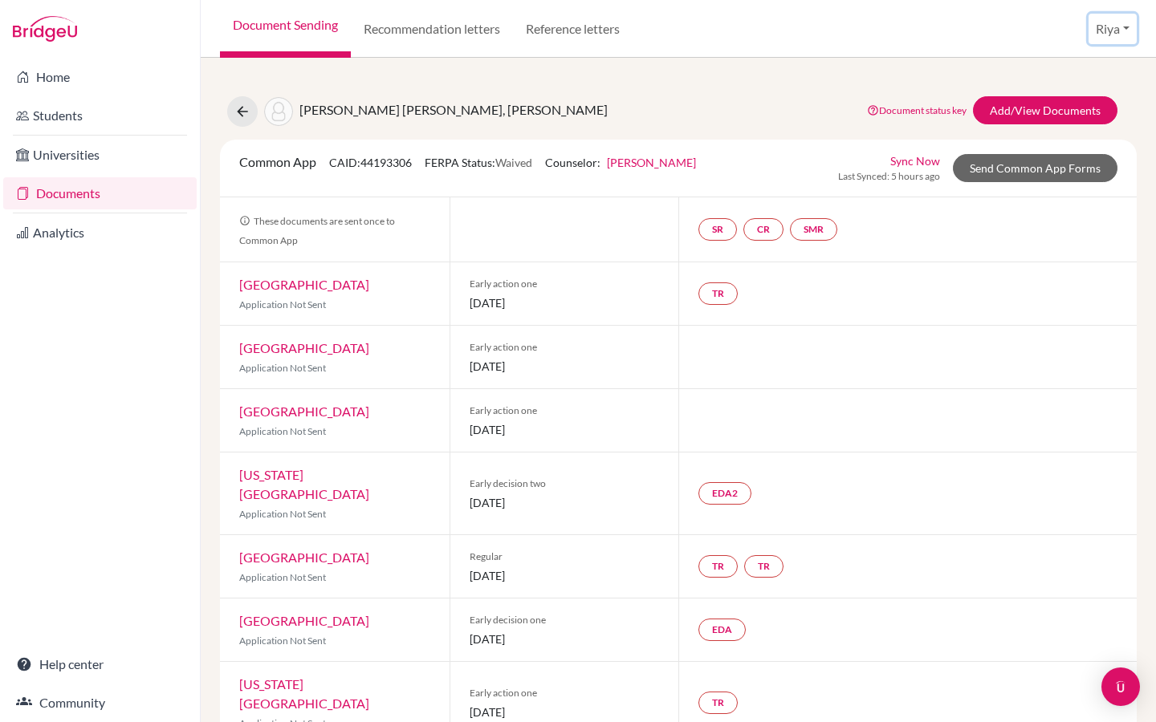
click at [1119, 27] on button "Riya" at bounding box center [1112, 29] width 48 height 30
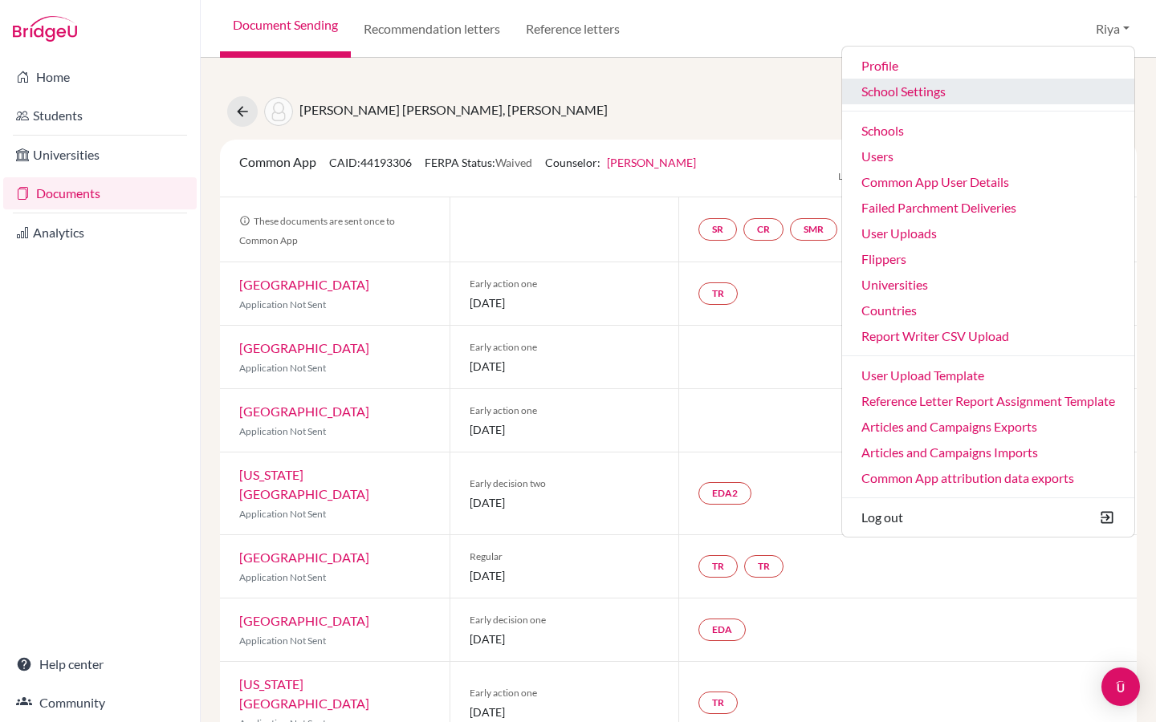
click at [921, 100] on link "School Settings" at bounding box center [988, 92] width 292 height 26
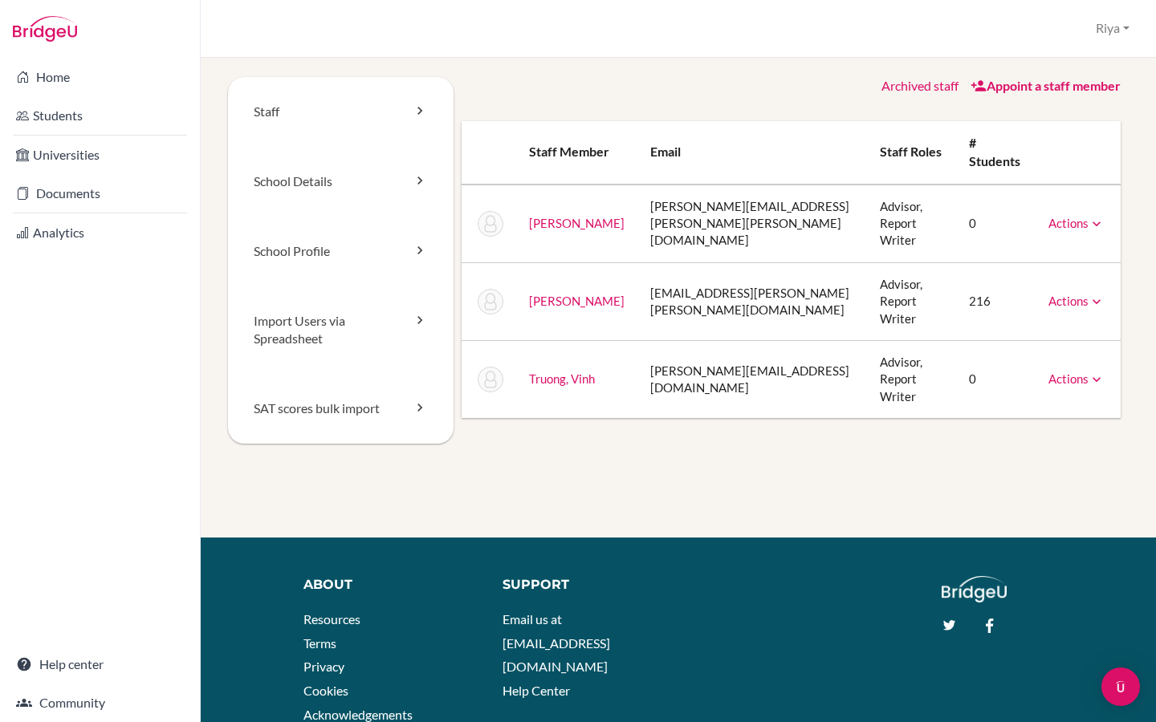
click at [1059, 216] on link "Actions" at bounding box center [1076, 223] width 56 height 14
click at [696, 116] on div "Archived staff Appoint a staff member Staff member Email Staff roles # students…" at bounding box center [791, 247] width 676 height 341
